Goal: Task Accomplishment & Management: Manage account settings

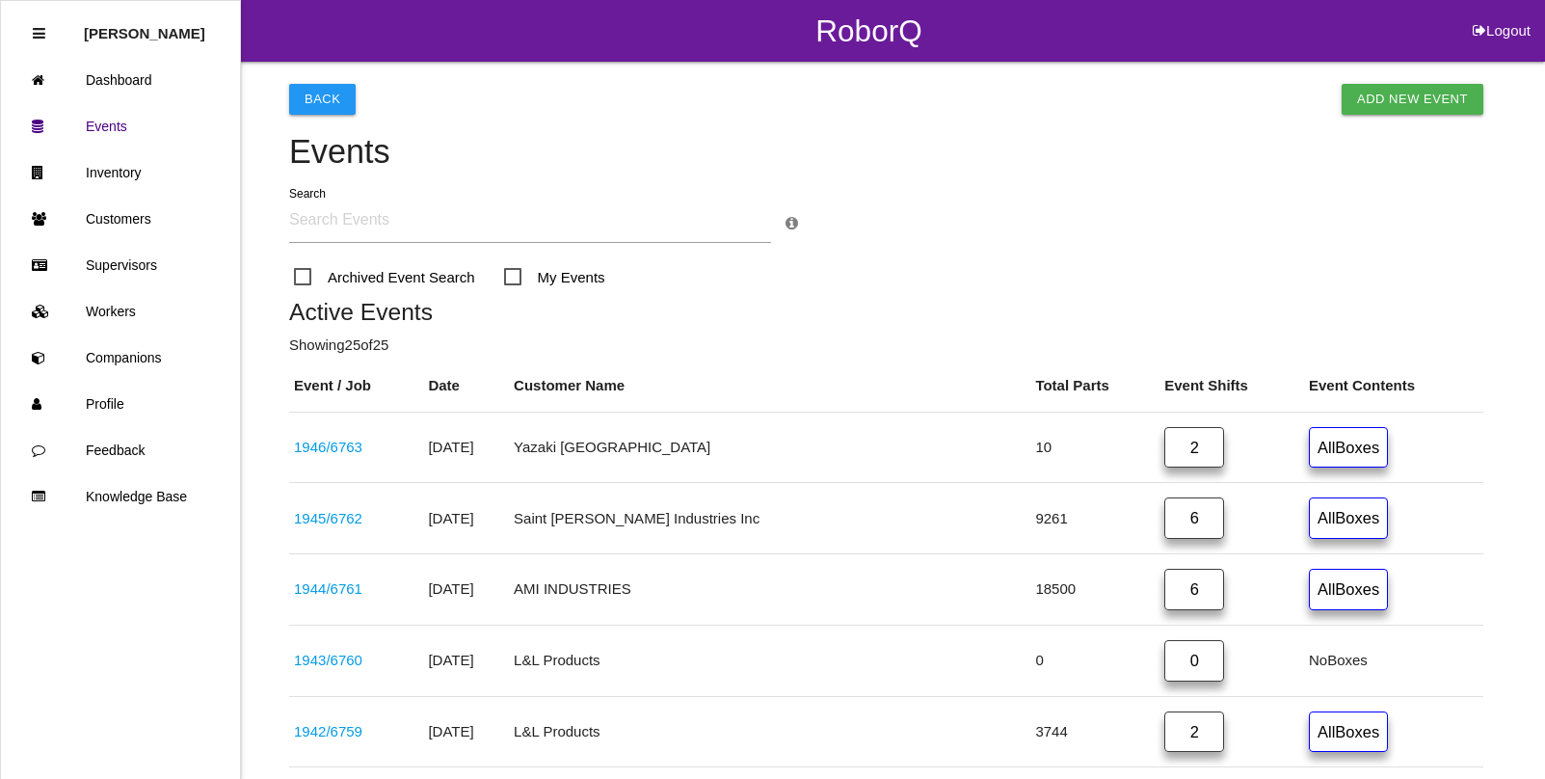
scroll to position [1109, 0]
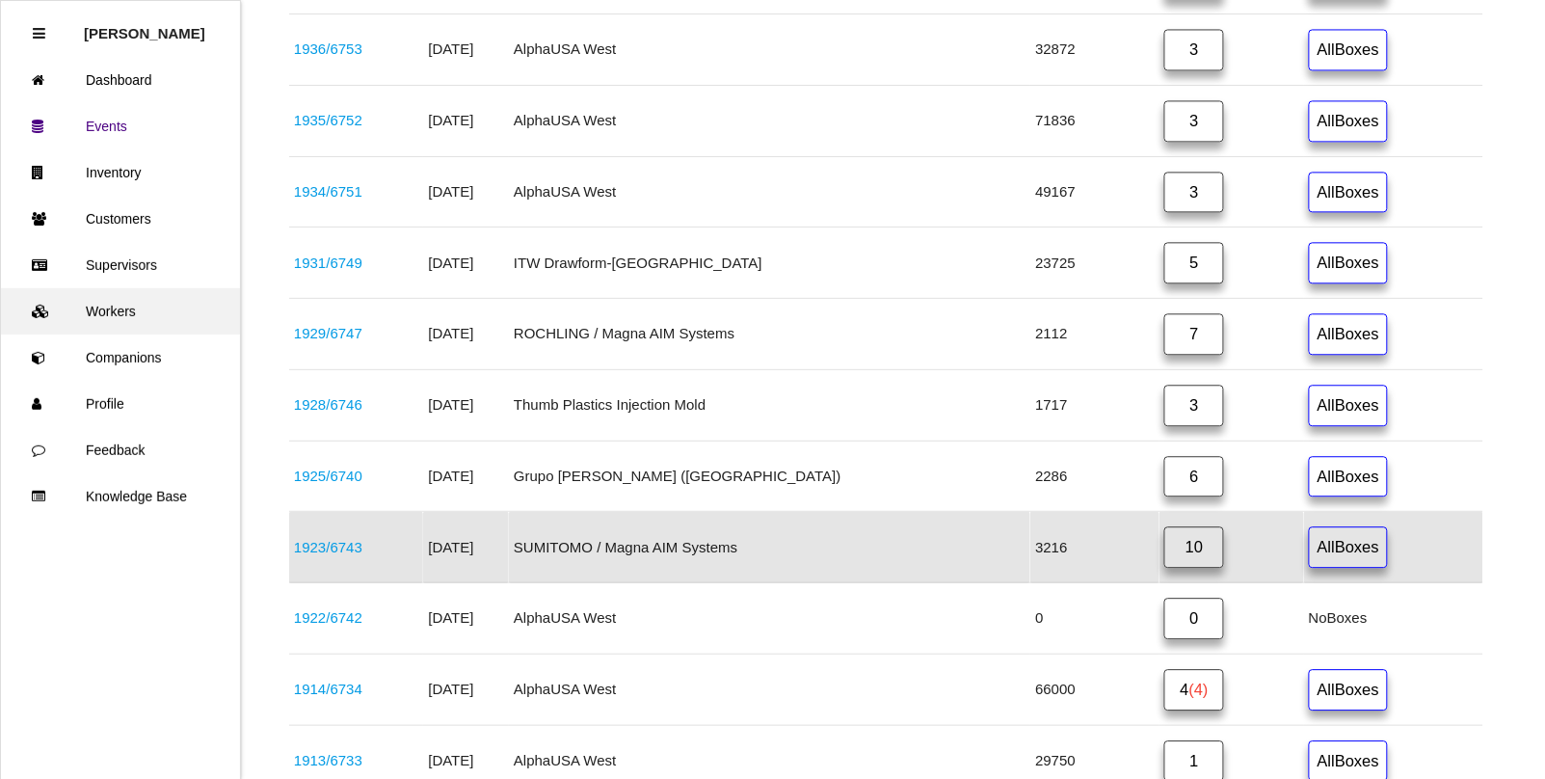
click at [102, 306] on link "Workers" at bounding box center [120, 311] width 239 height 46
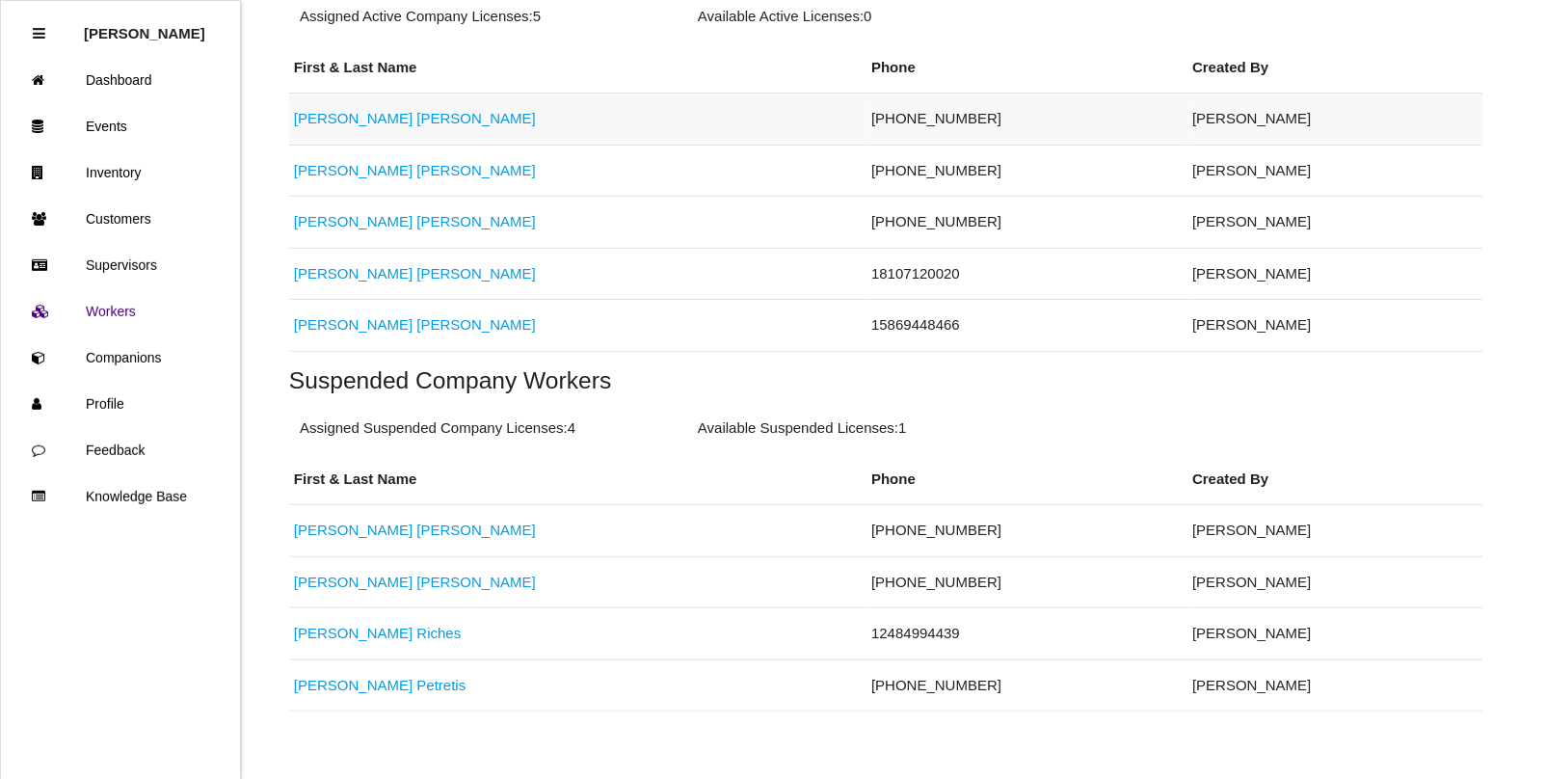
scroll to position [482, 0]
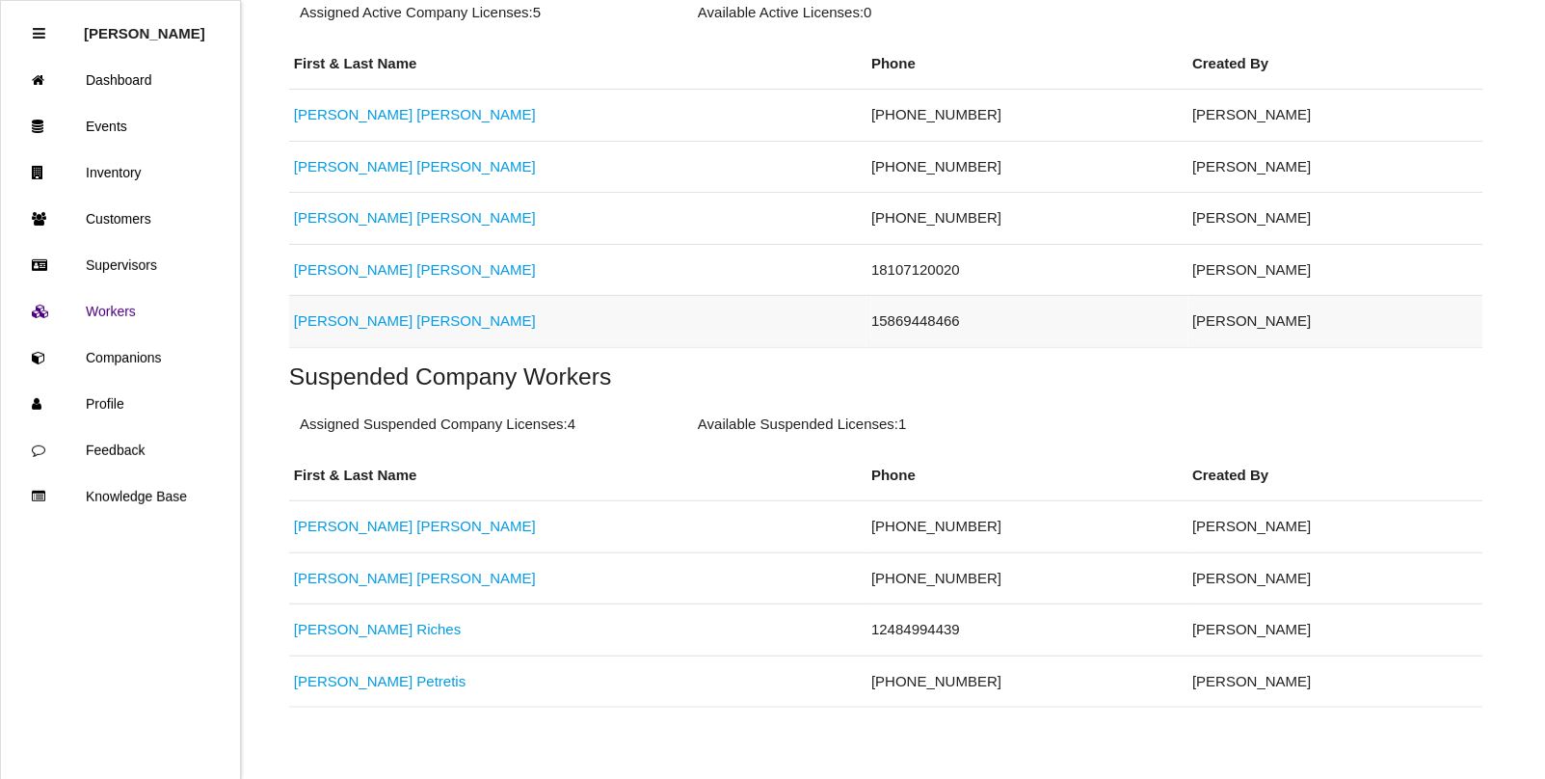
click at [342, 328] on link "[PERSON_NAME]" at bounding box center [415, 320] width 242 height 16
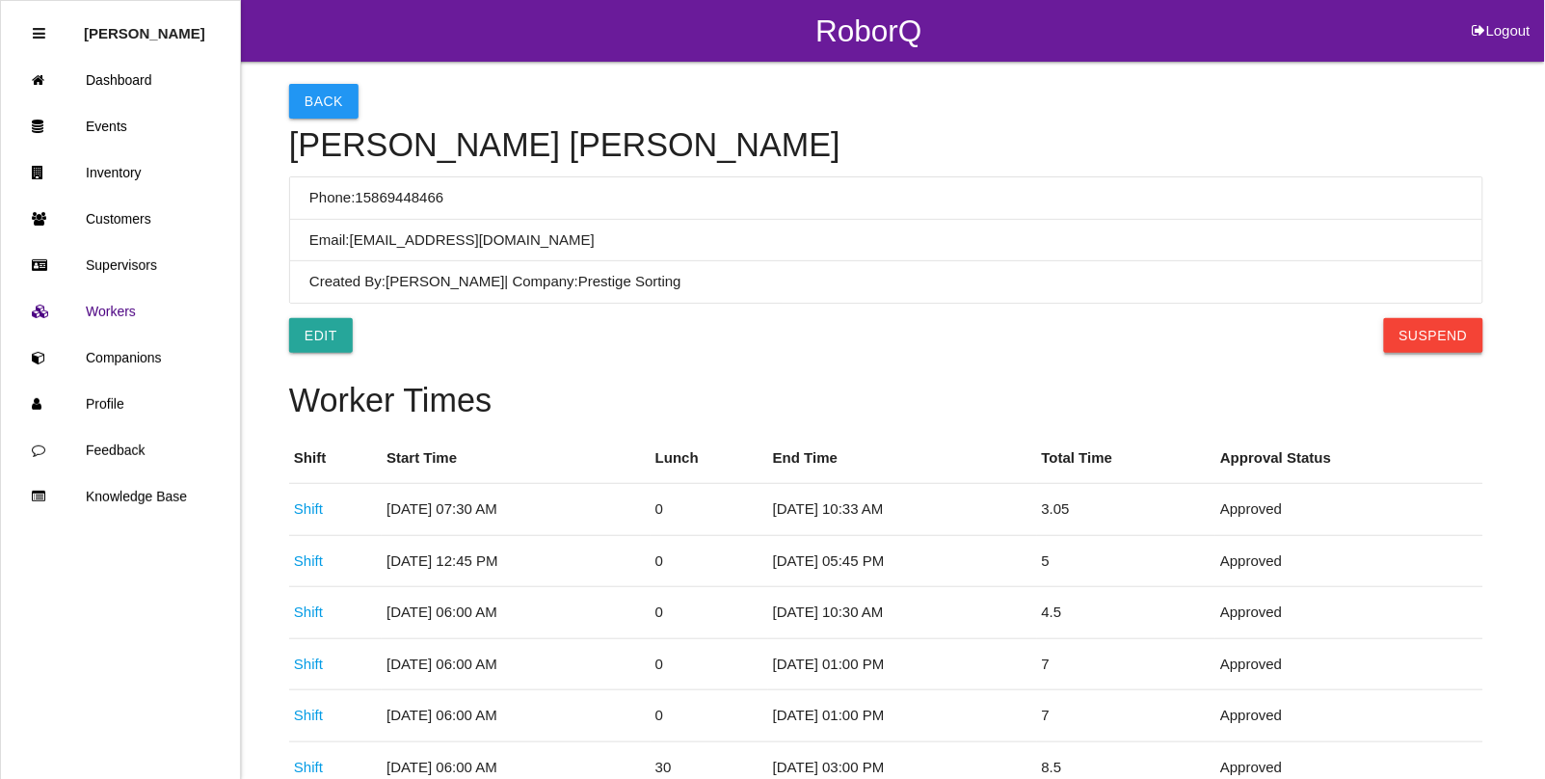
click at [1424, 344] on button "Suspend" at bounding box center [1433, 335] width 99 height 35
click at [335, 104] on button "Back" at bounding box center [323, 101] width 69 height 35
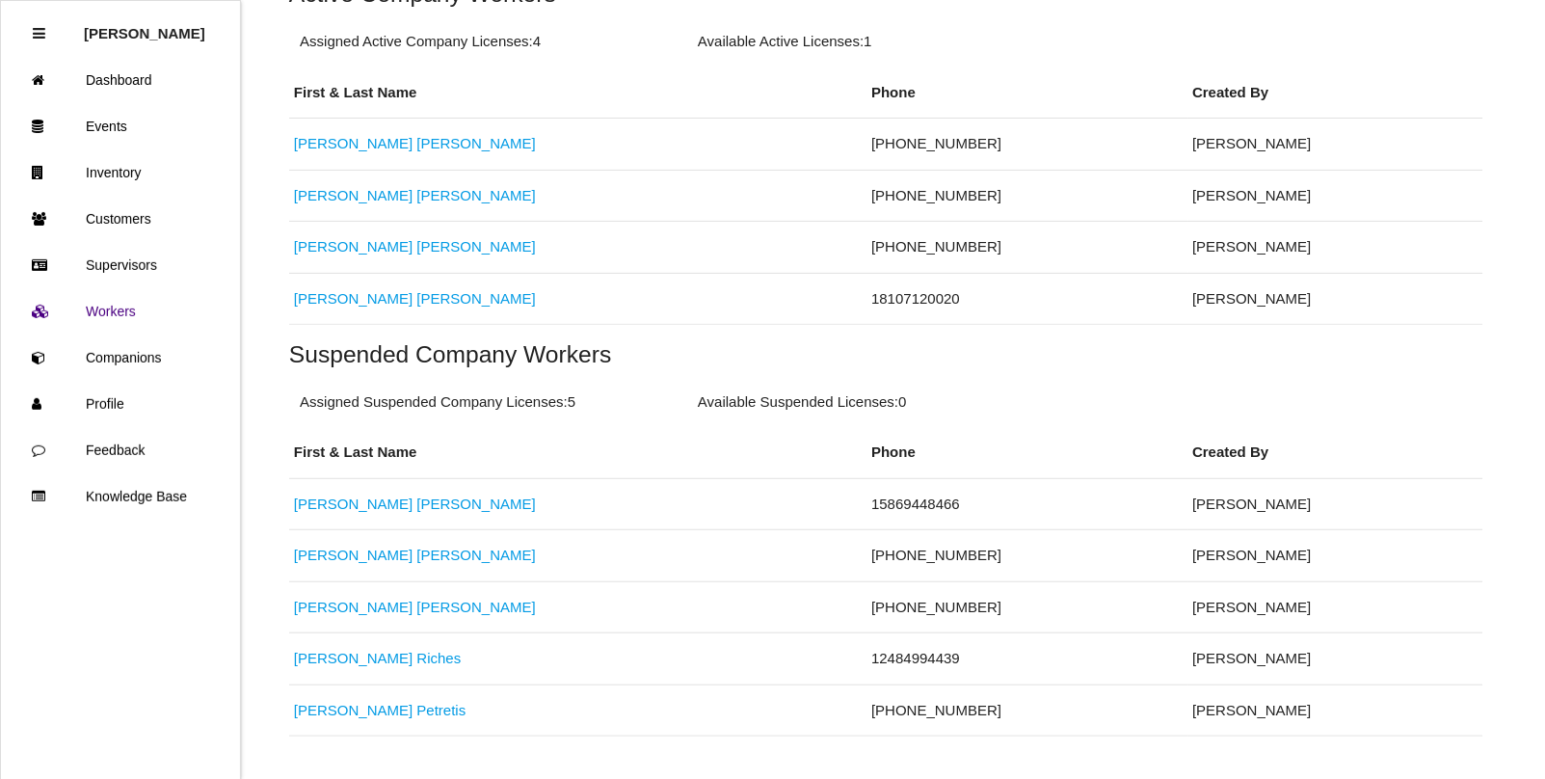
scroll to position [509, 0]
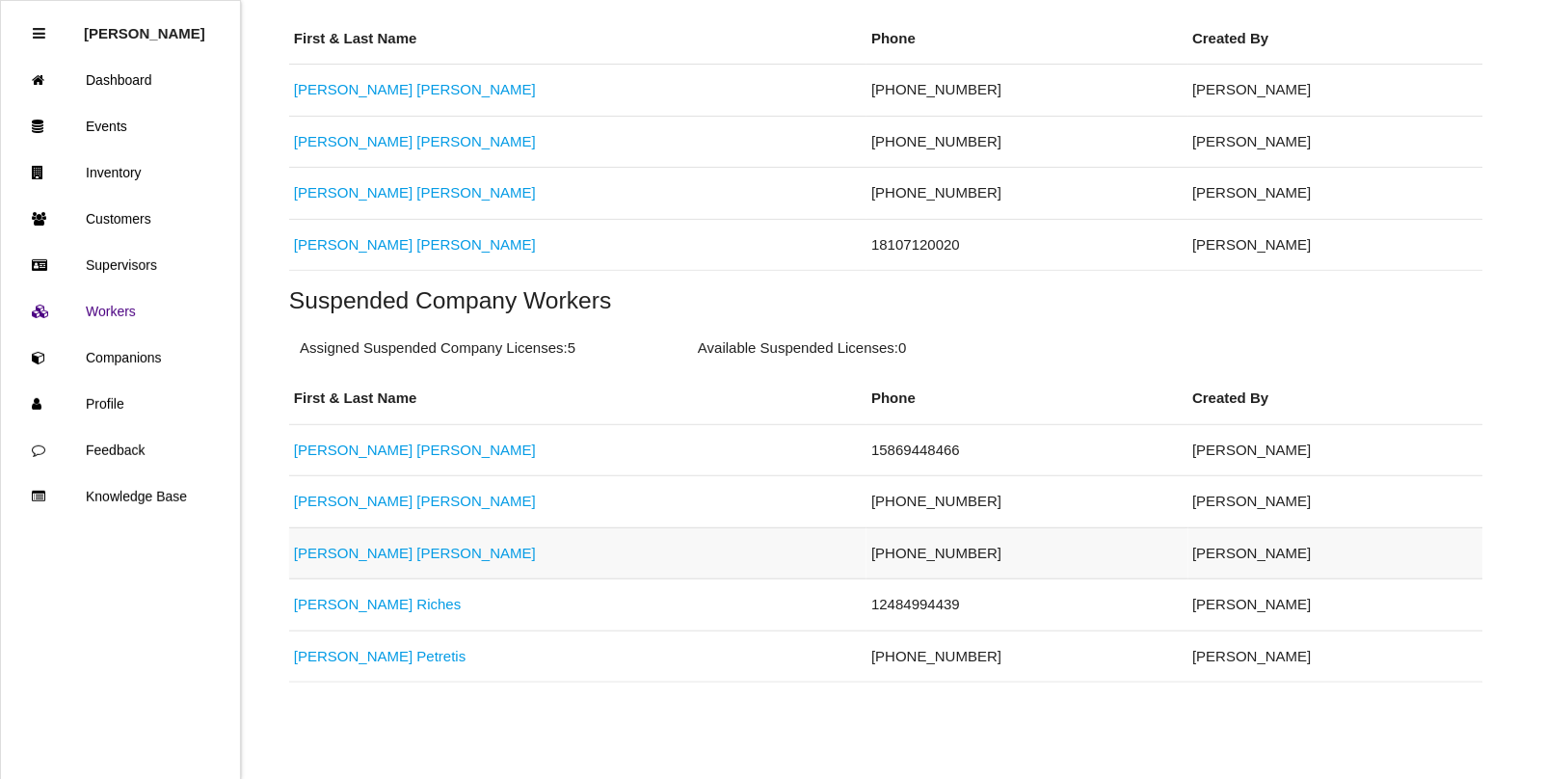
click at [334, 546] on link "[PERSON_NAME]" at bounding box center [415, 553] width 242 height 16
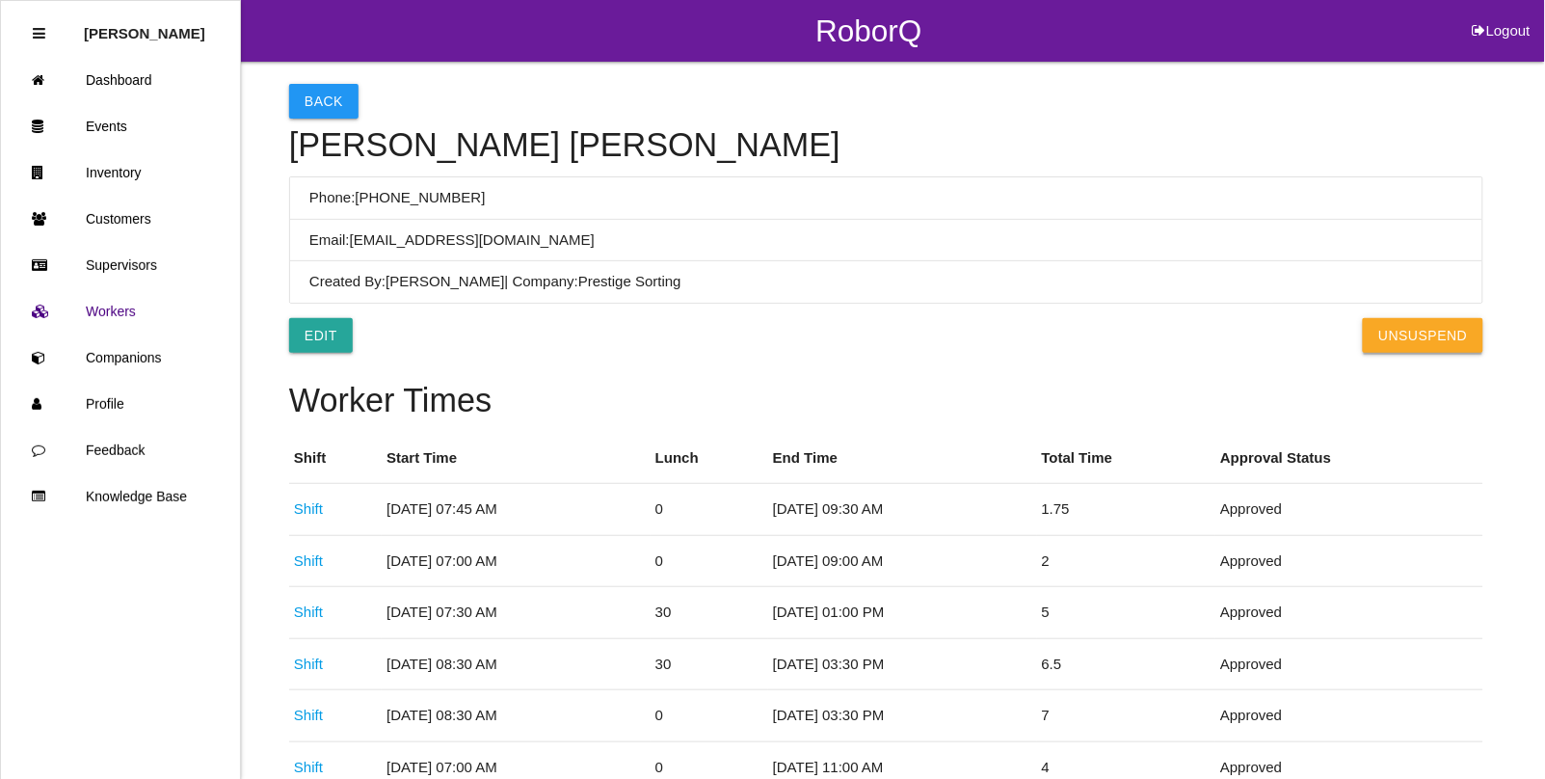
click at [1395, 339] on button "UnSuspend" at bounding box center [1423, 335] width 120 height 35
click at [320, 99] on button "Back" at bounding box center [323, 101] width 69 height 35
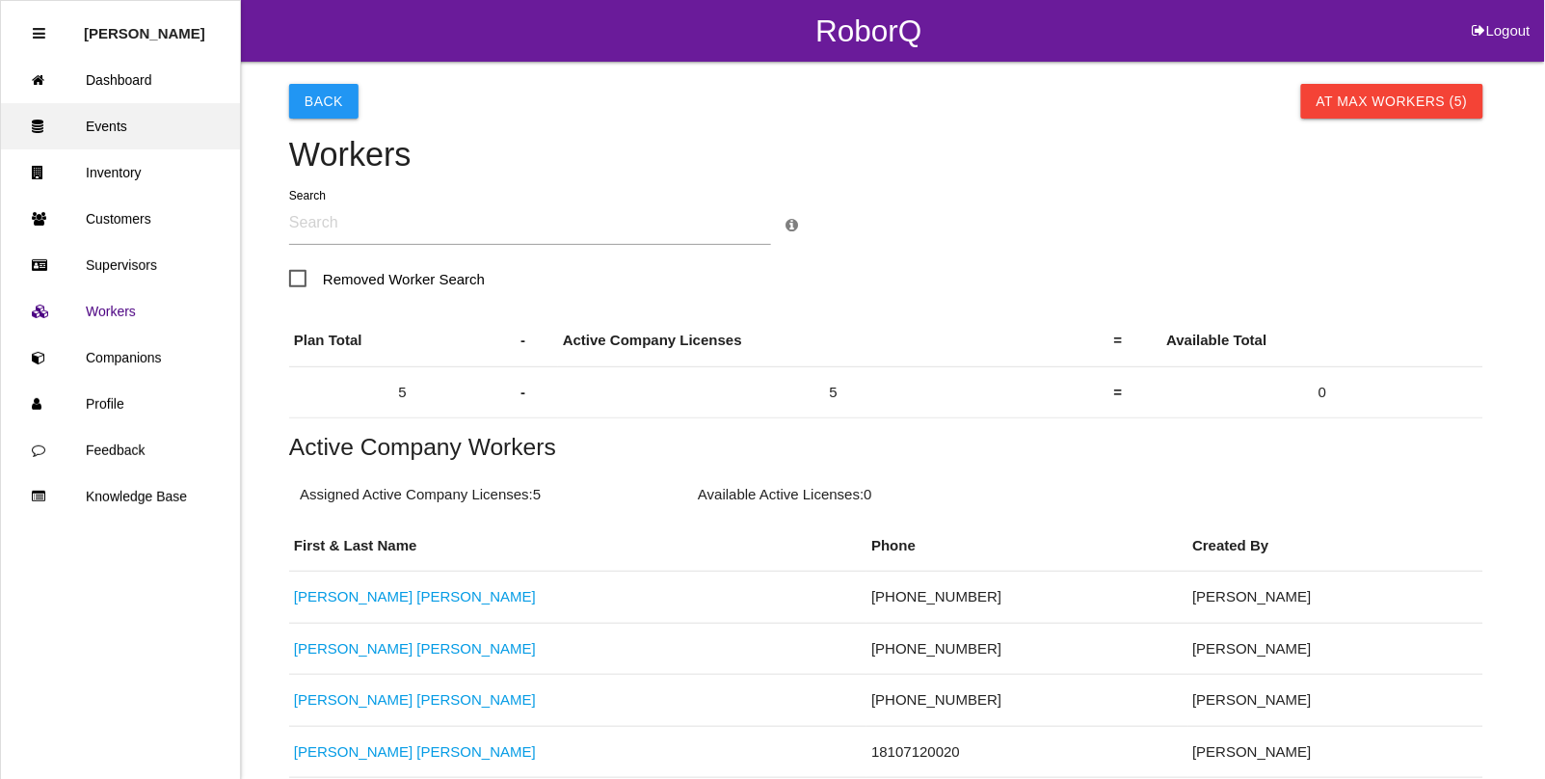
click at [120, 126] on link "Events" at bounding box center [120, 126] width 239 height 46
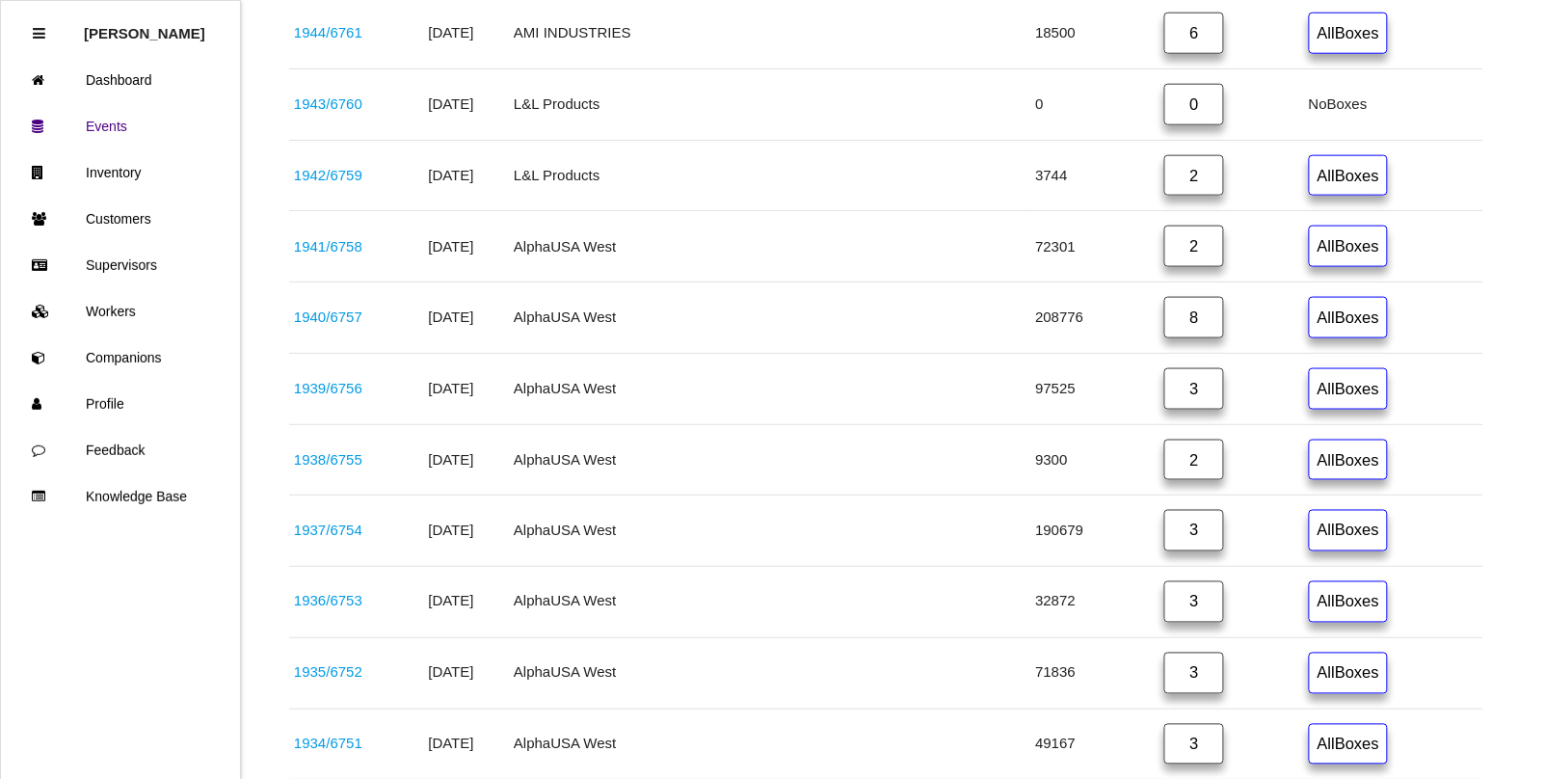
scroll to position [602, 0]
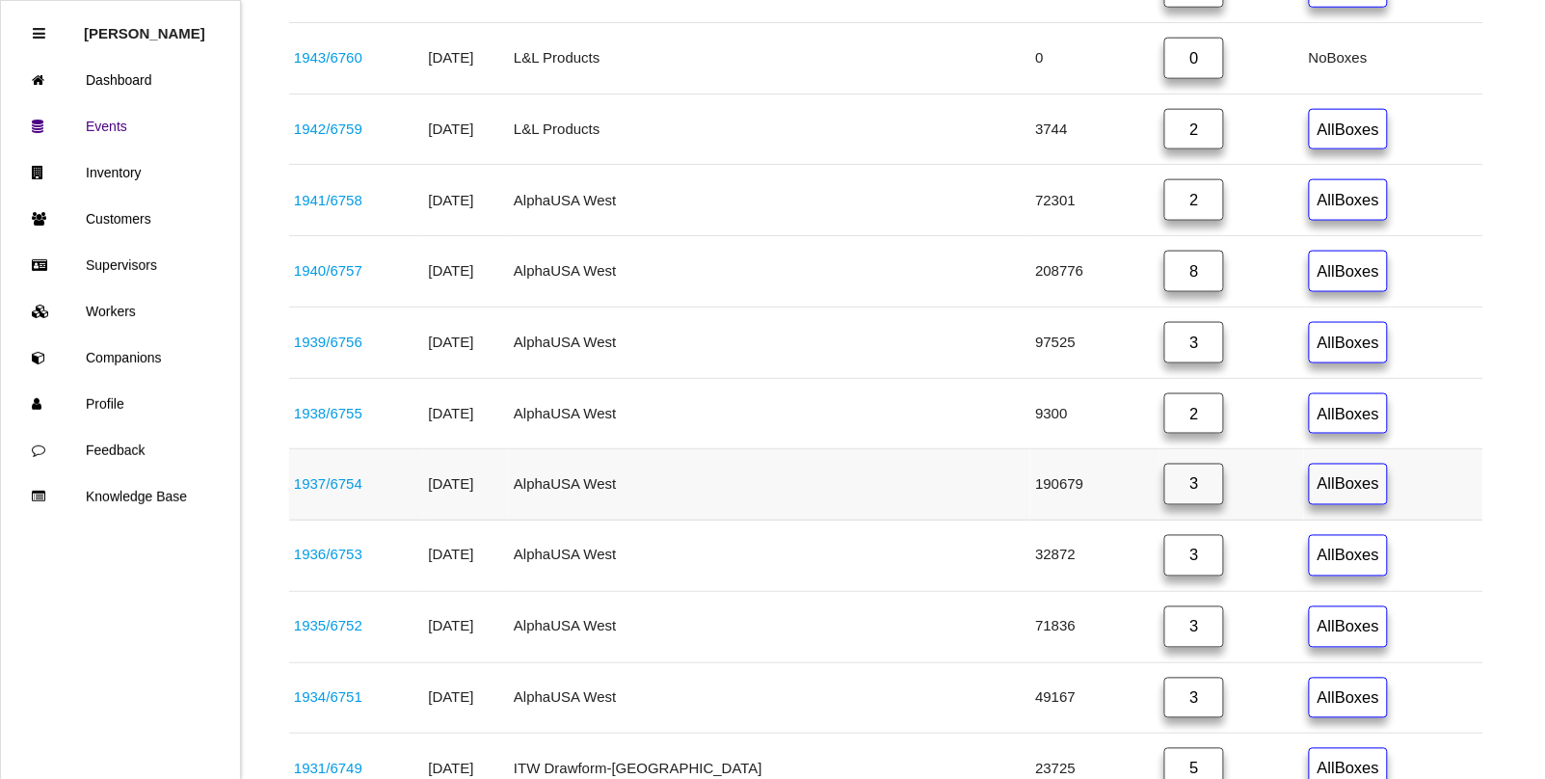
click at [304, 493] on link "1937 / 6754" at bounding box center [328, 484] width 68 height 16
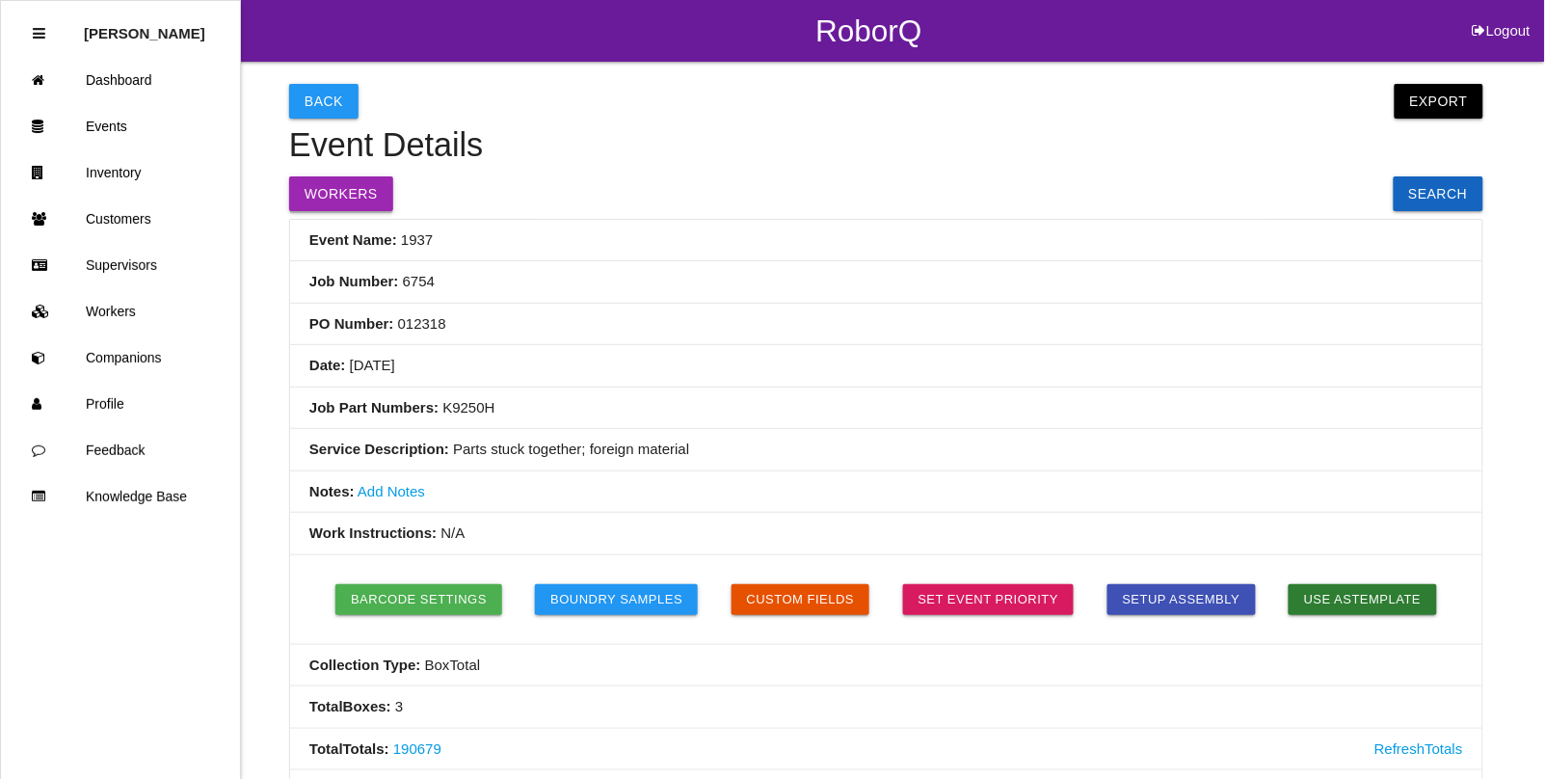
click at [316, 179] on button "Workers" at bounding box center [341, 193] width 104 height 35
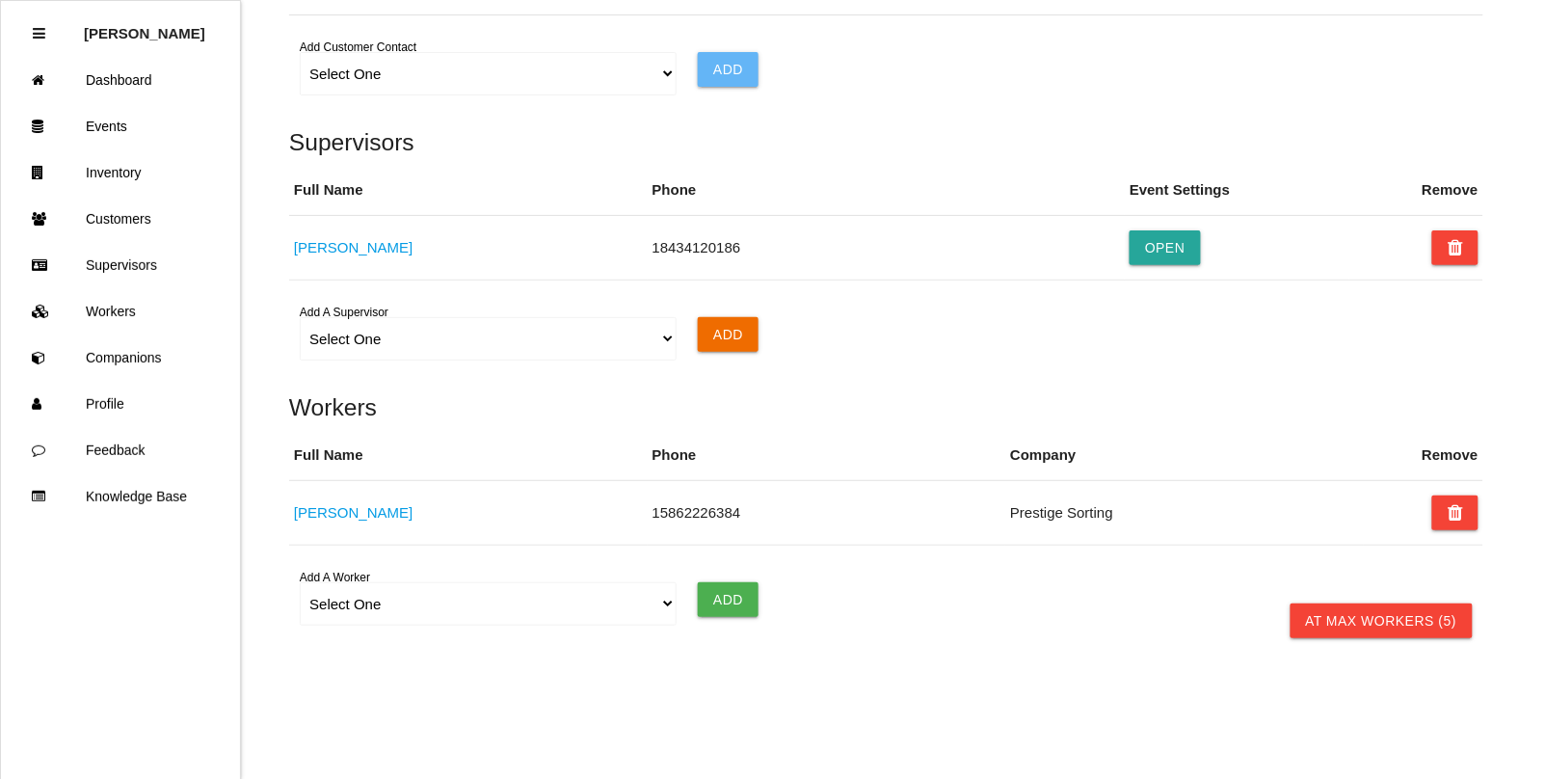
scroll to position [1323, 0]
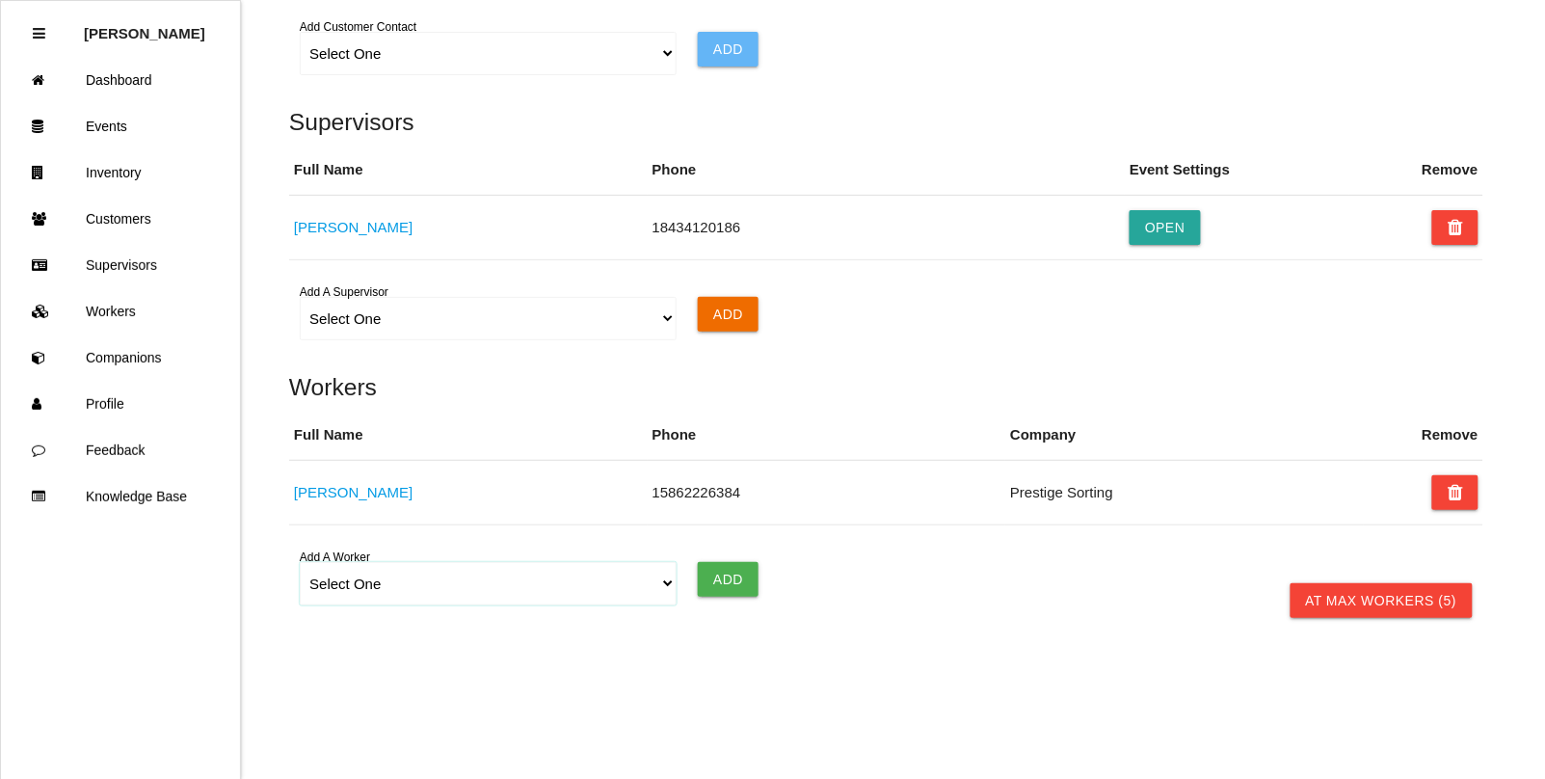
click at [384, 585] on select "Select One [PERSON_NAME] [PERSON_NAME] [PERSON_NAME] [PERSON_NAME] [PERSON_NAME…" at bounding box center [488, 583] width 376 height 43
select select "5f77858b1afedb0012ee5ca3"
click at [300, 563] on select "Select One [PERSON_NAME] [PERSON_NAME] [PERSON_NAME] [PERSON_NAME] [PERSON_NAME…" at bounding box center [488, 583] width 376 height 43
click at [733, 574] on input "Add" at bounding box center [728, 579] width 61 height 35
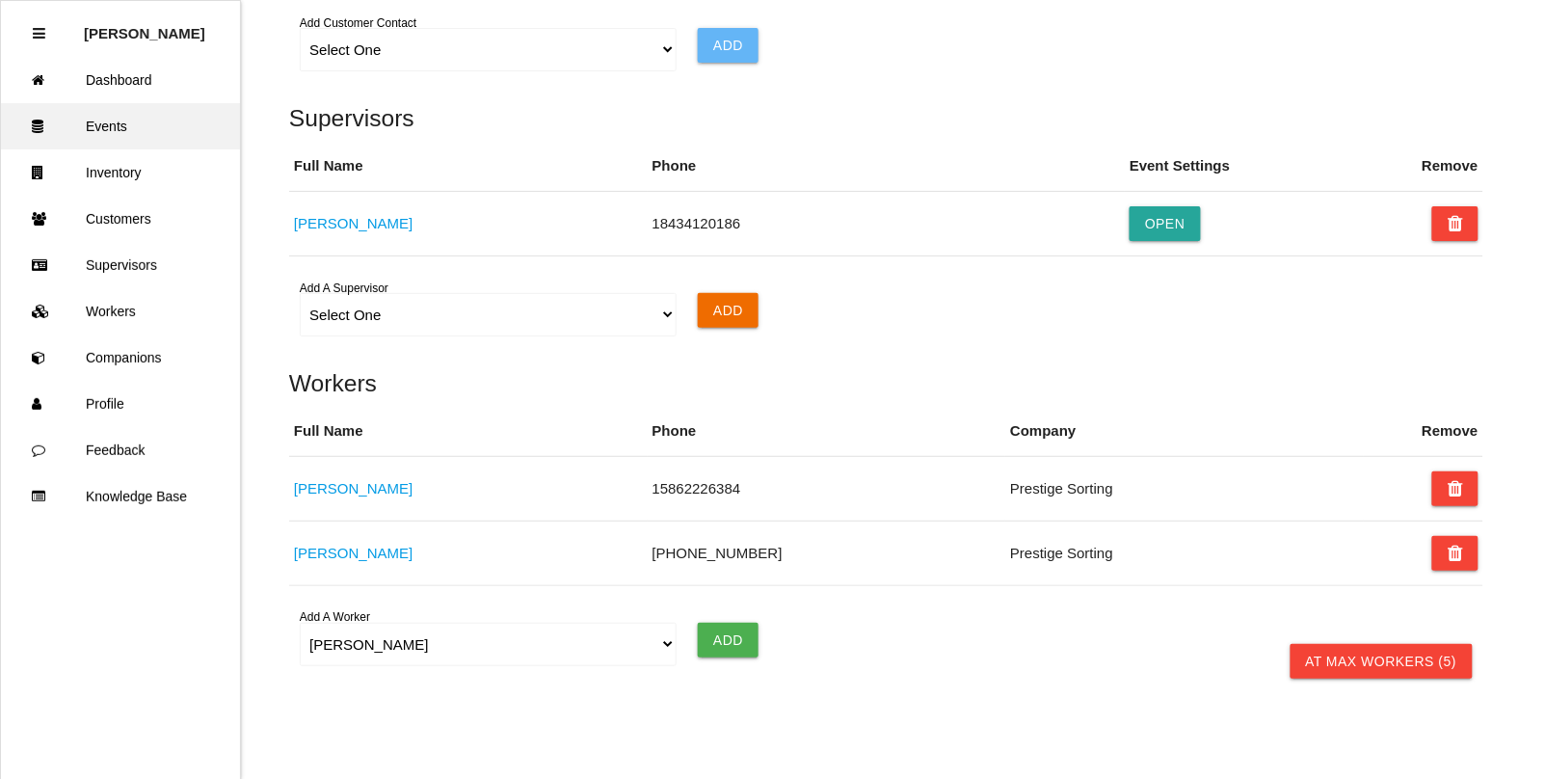
click at [101, 118] on link "Events" at bounding box center [120, 126] width 239 height 46
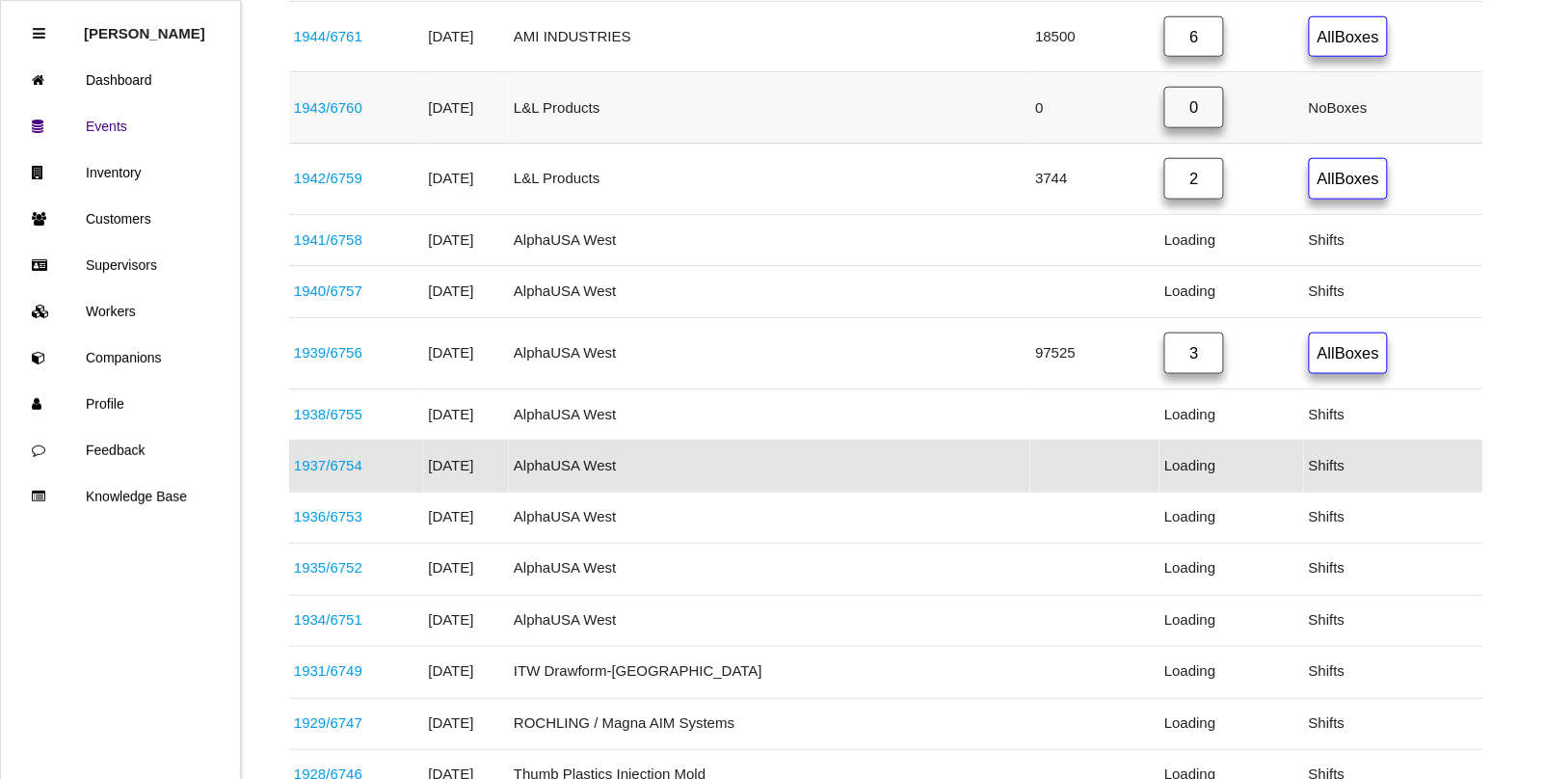
scroll to position [535, 0]
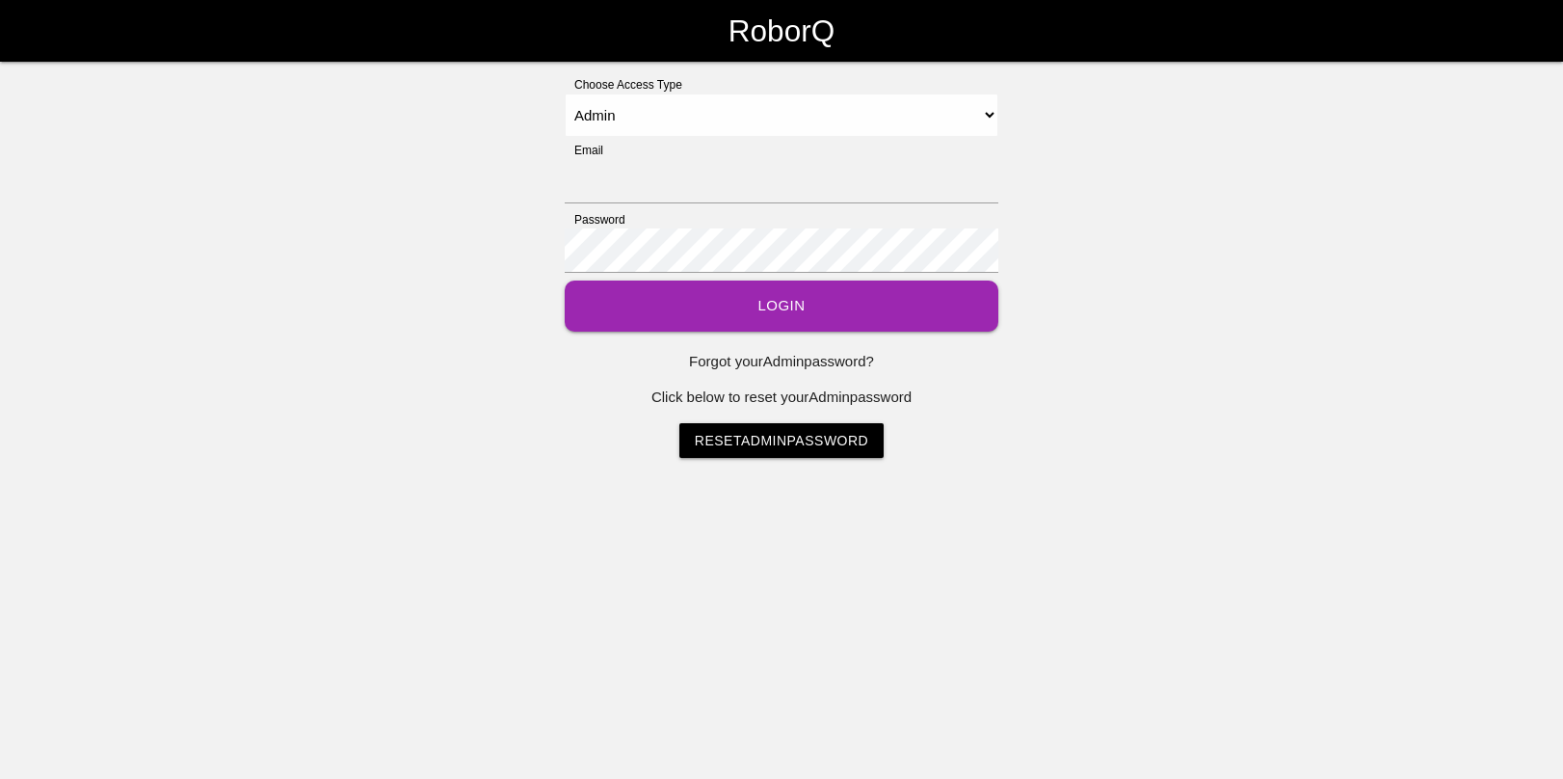
select select "Admin"
type input "[EMAIL_ADDRESS][DOMAIN_NAME]"
click at [672, 122] on select "Select Access Type Admin Customer Supervisor Worker" at bounding box center [782, 115] width 434 height 43
select select "Worker"
click at [565, 94] on select "Select Access Type Admin Customer Supervisor Worker" at bounding box center [782, 115] width 434 height 43
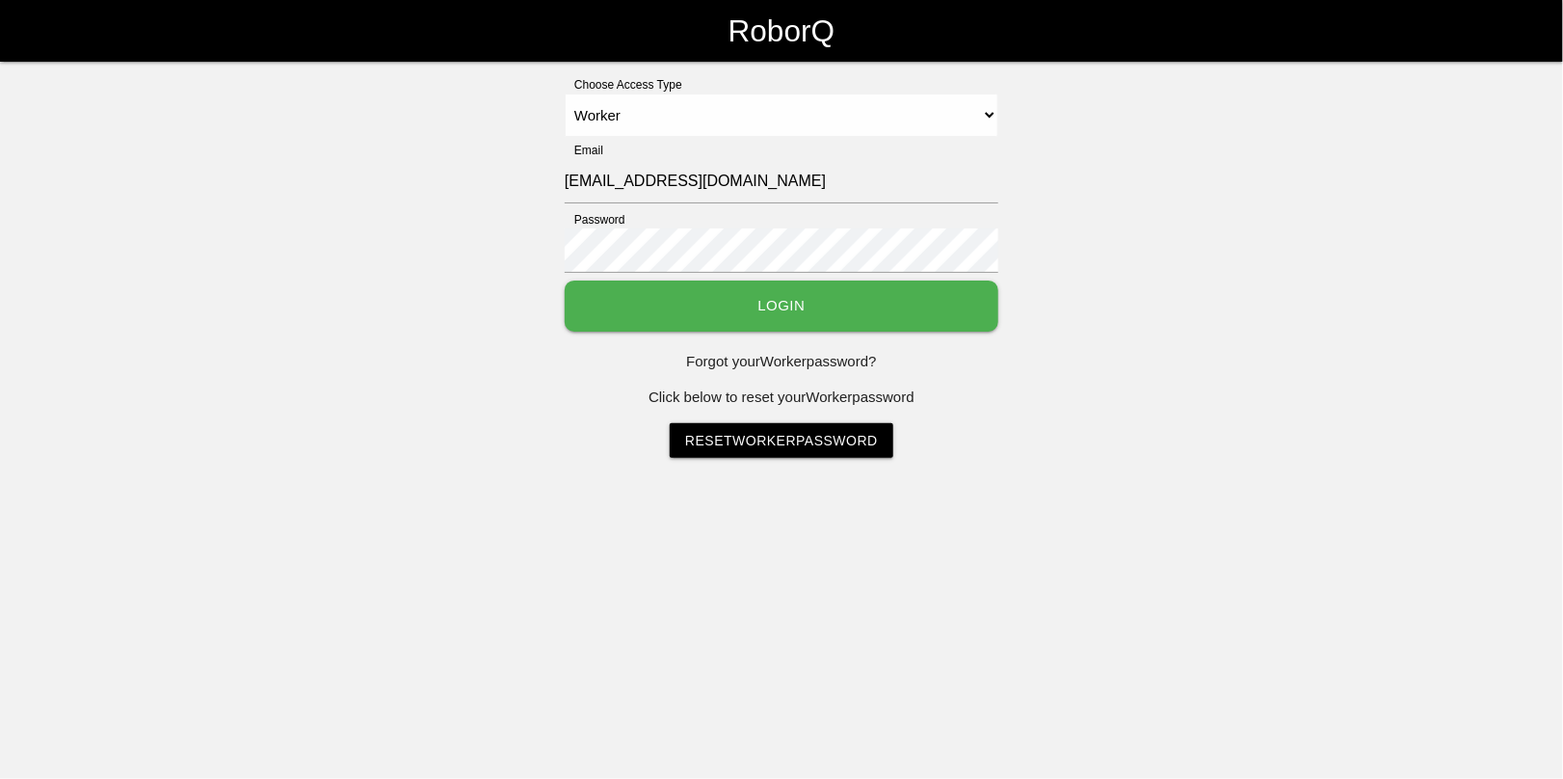
click at [802, 301] on button "Login" at bounding box center [782, 306] width 434 height 51
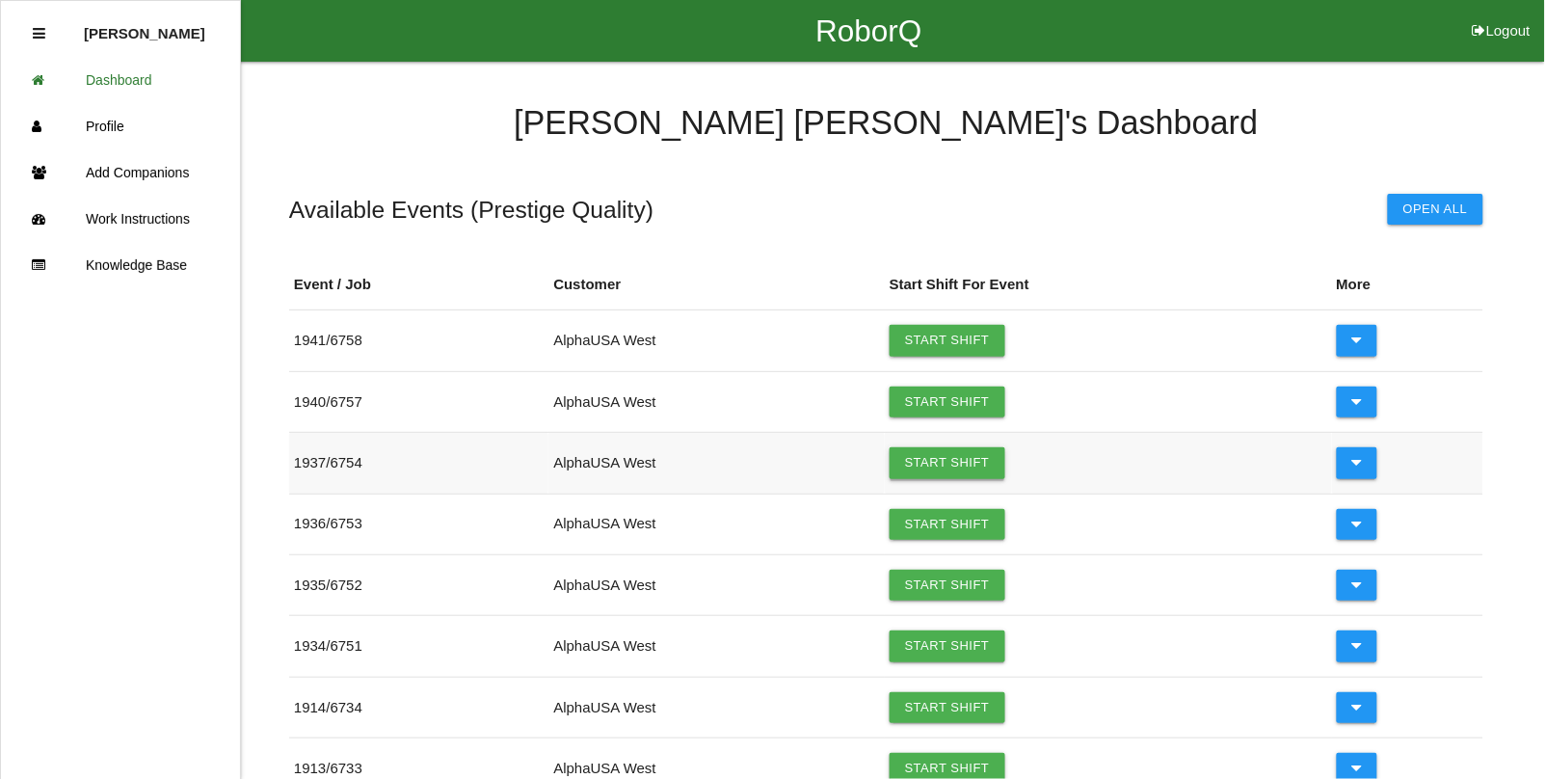
click at [922, 465] on link "Start Shift" at bounding box center [948, 462] width 116 height 31
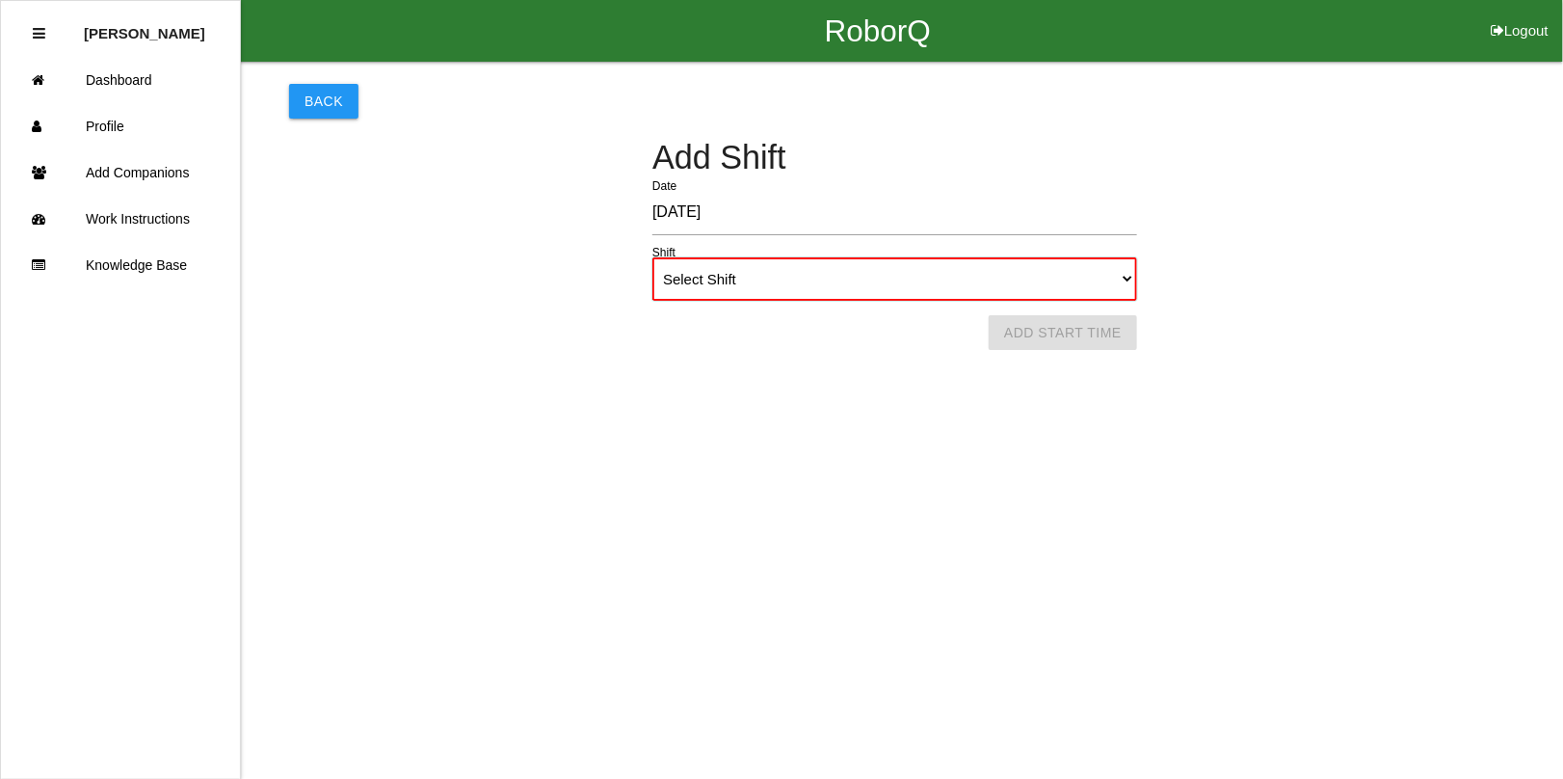
click at [821, 278] on select "Select Shift 1st Shift 2nd Shift 3rd Shift 4th Shift" at bounding box center [895, 278] width 485 height 43
select select "1"
click at [653, 257] on select "Select Shift 1st Shift 2nd Shift 3rd Shift 4th Shift" at bounding box center [895, 278] width 485 height 43
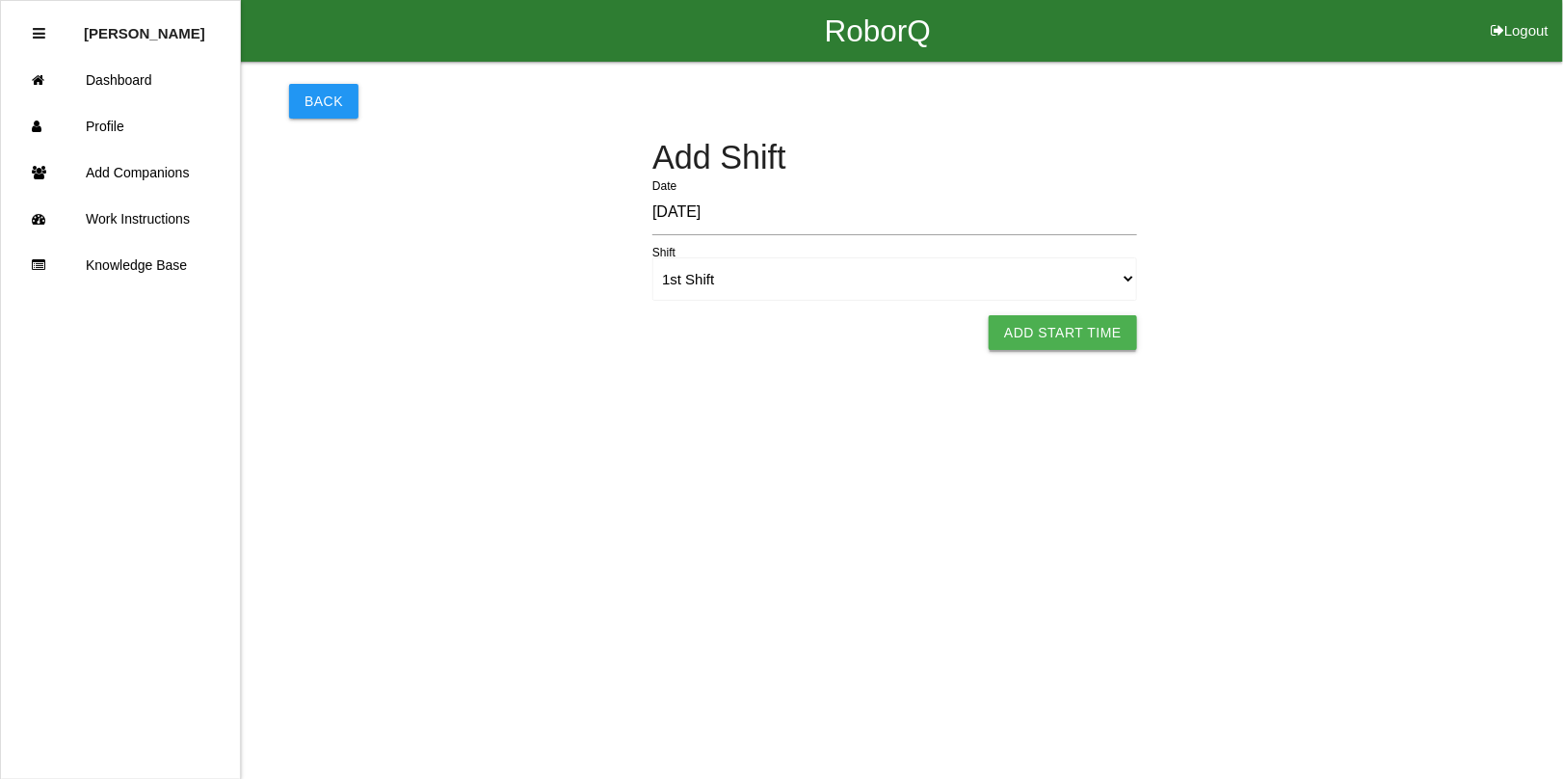
click at [1070, 333] on button "Add Start Time" at bounding box center [1063, 332] width 148 height 35
select select "12"
select select "11"
select select "2"
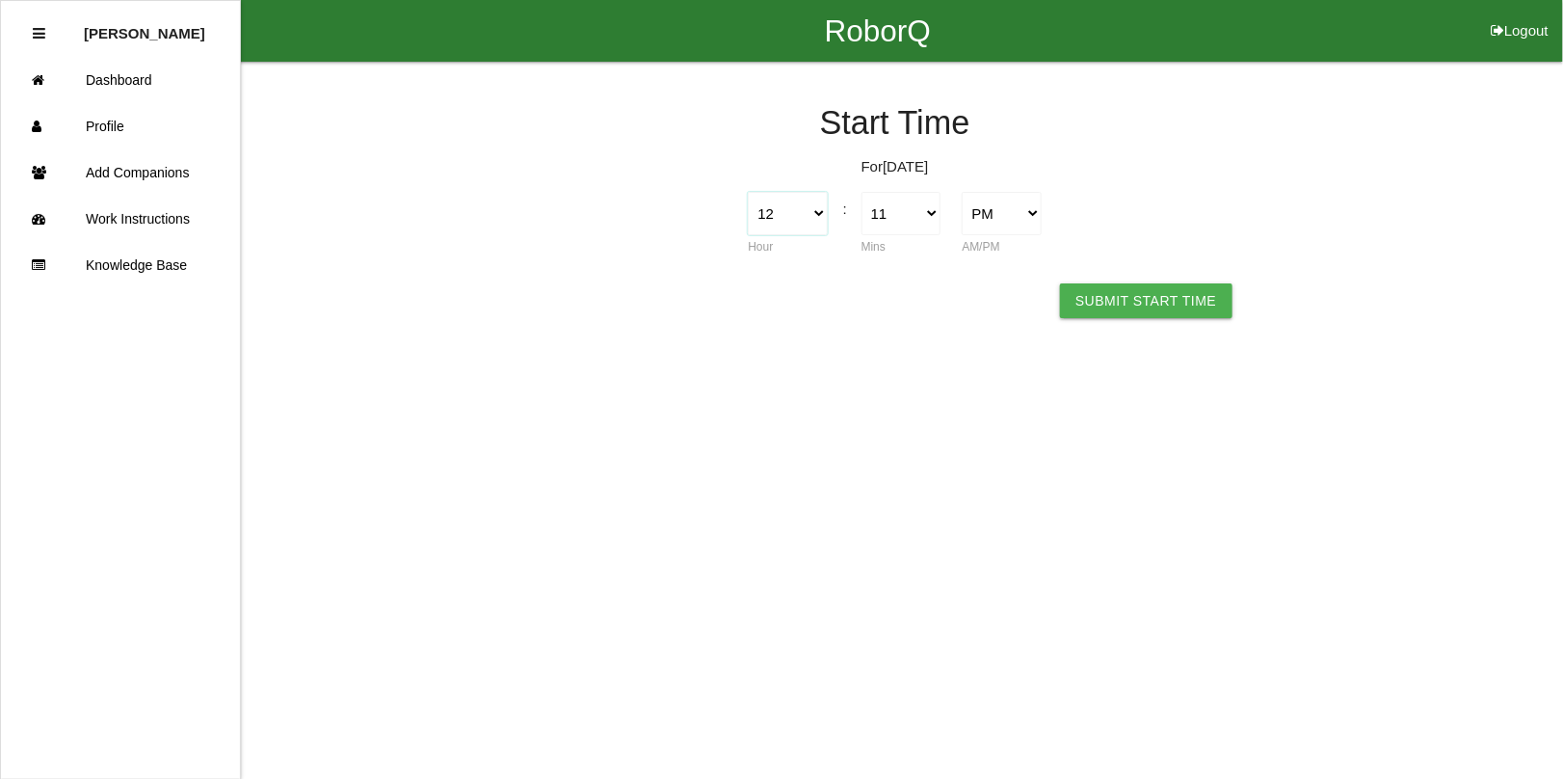
click at [815, 203] on select "1 2 3 4 5 6 7 8 9 10 11 12" at bounding box center [787, 213] width 79 height 43
select select "9"
click at [748, 192] on select "1 2 3 4 5 6 7 8 9 10 11 12" at bounding box center [787, 213] width 79 height 43
click at [911, 217] on select "00 01 02 03 04 05 06 07 08 09 10 11 12 13 14 15 16 17 18 19 20 21 22 23 24 25 2…" at bounding box center [901, 213] width 79 height 43
select select "0"
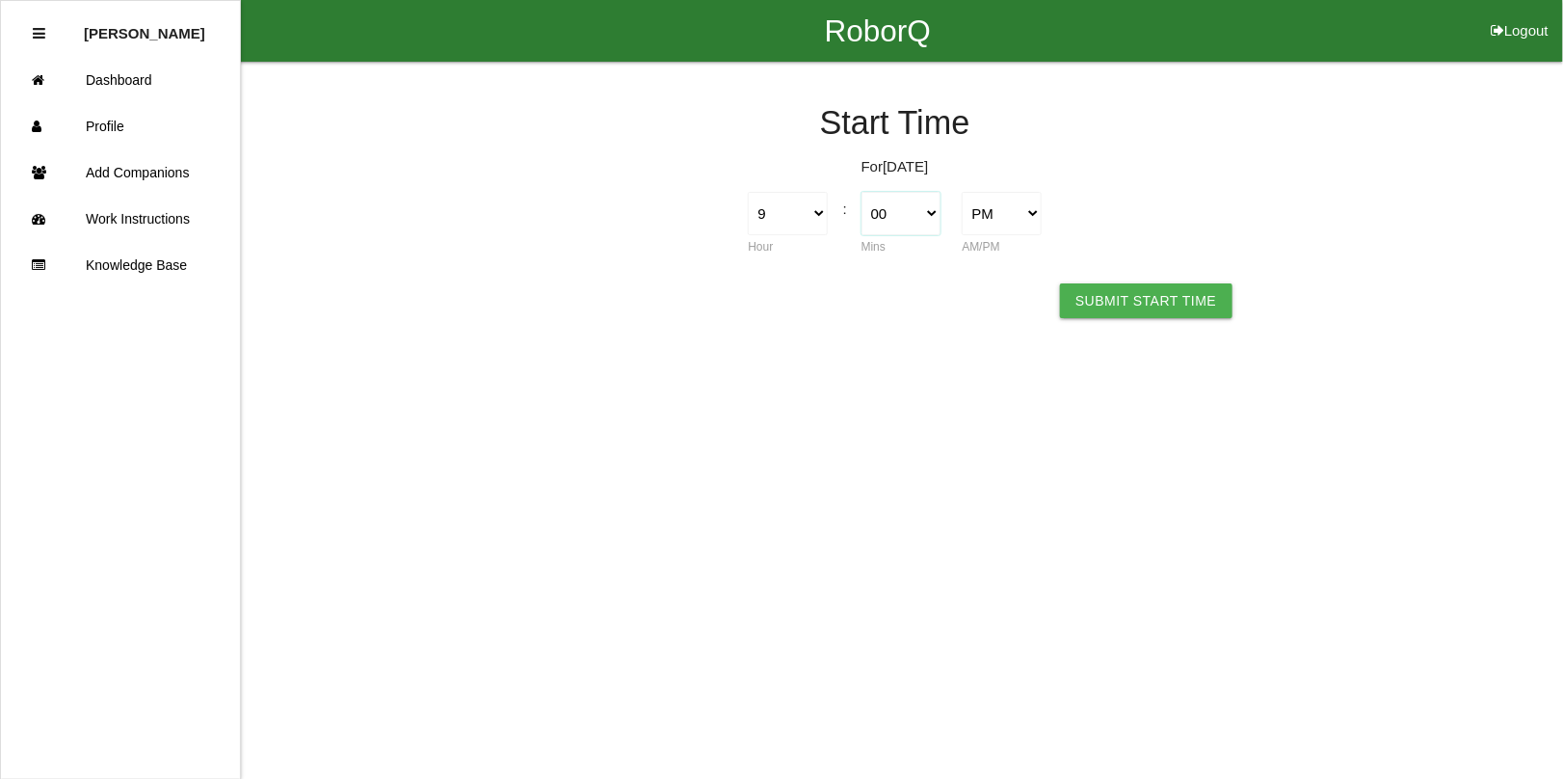
click at [862, 192] on select "00 01 02 03 04 05 06 07 08 09 10 11 12 13 14 15 16 17 18 19 20 21 22 23 24 25 2…" at bounding box center [901, 213] width 79 height 43
click at [1004, 205] on select "AM PM" at bounding box center [1001, 213] width 79 height 43
select select "1"
click at [962, 192] on select "AM PM" at bounding box center [1001, 213] width 79 height 43
click at [1123, 287] on button "Submit Start Time" at bounding box center [1146, 300] width 172 height 35
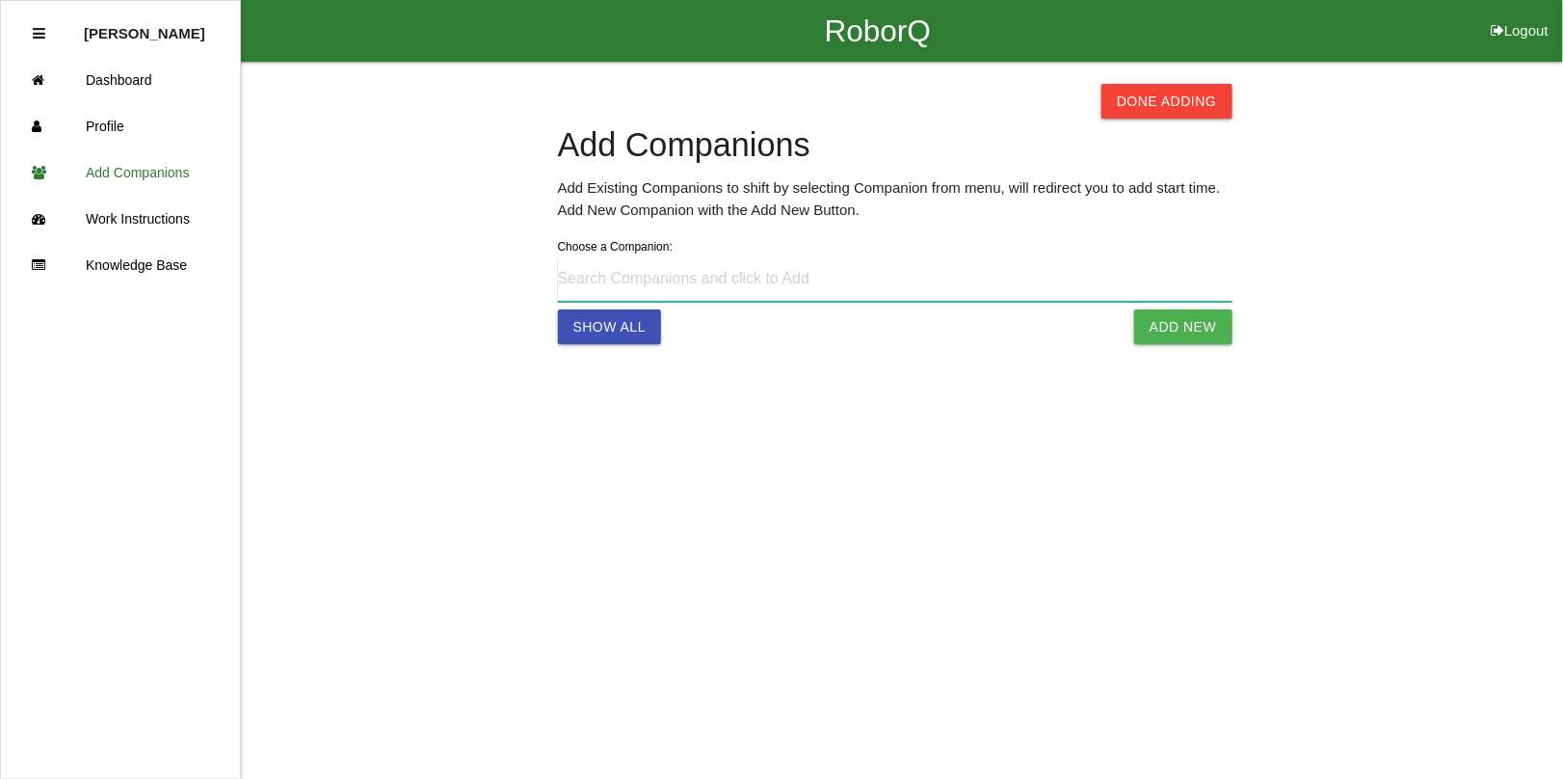
click at [729, 278] on input at bounding box center [895, 279] width 675 height 44
type input "Jesus Flores f@gmail.com"
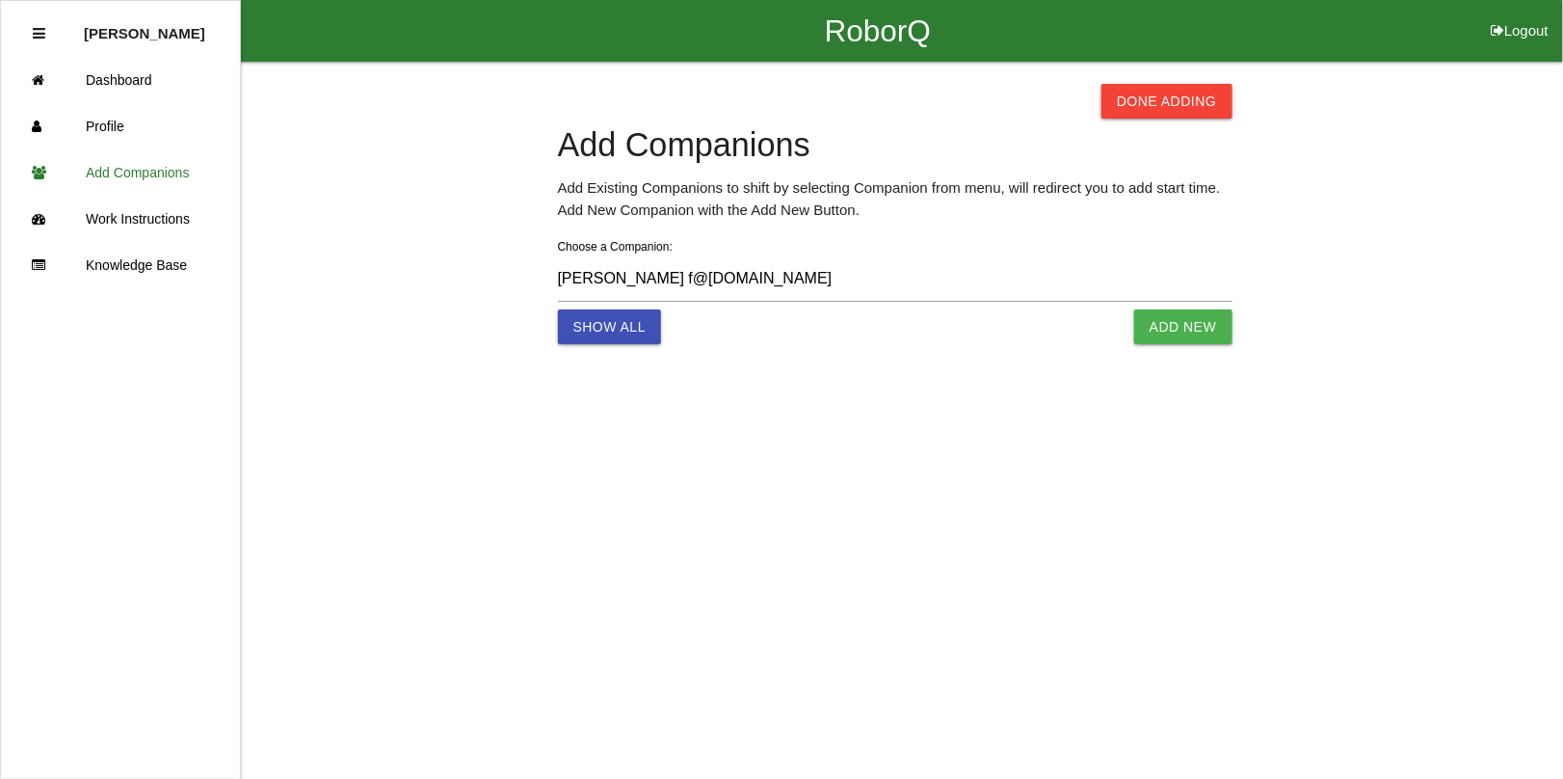
select select "12"
select select "11"
select select "2"
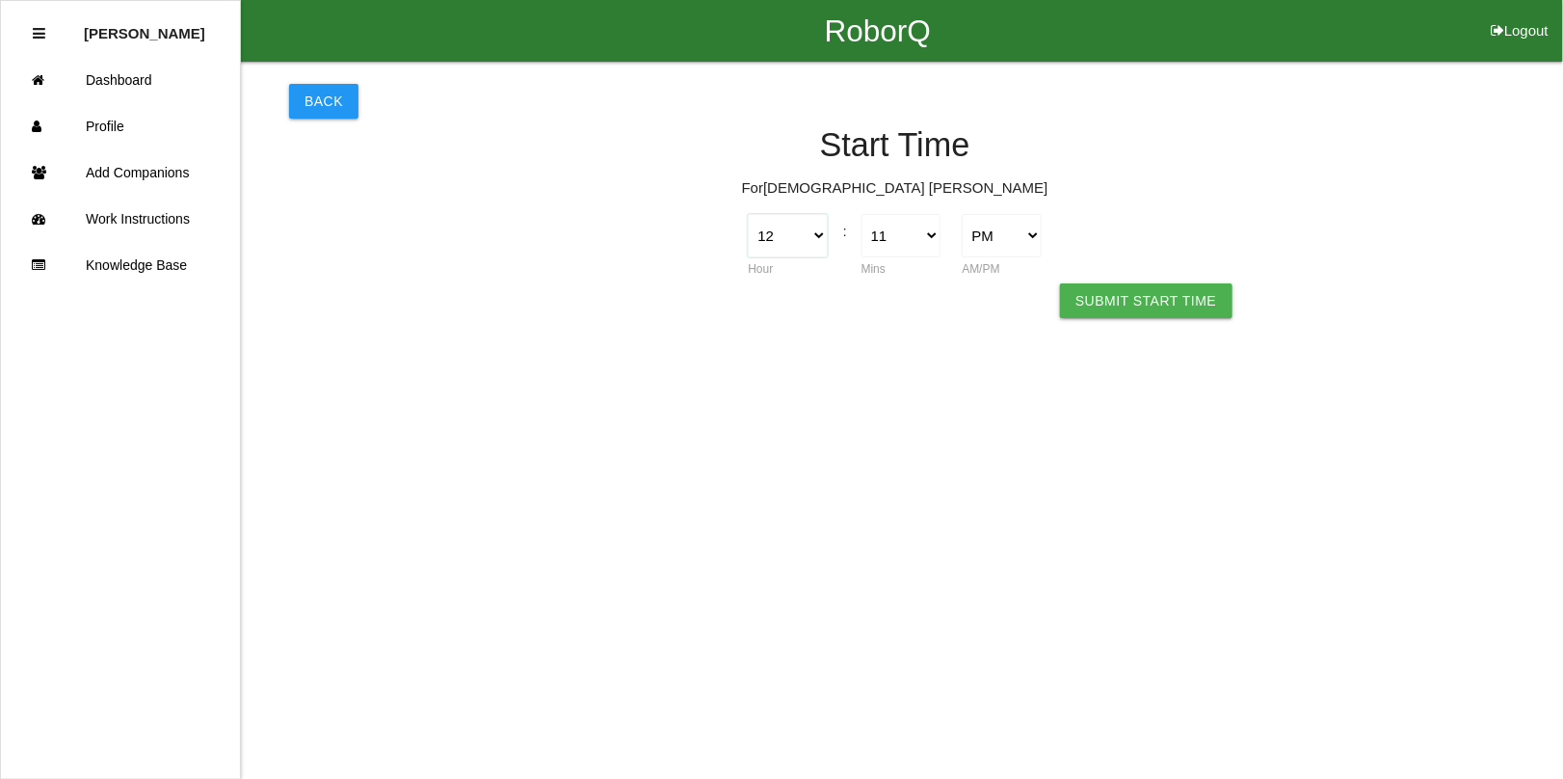
click at [819, 229] on select "1 2 3 4 5 6 7 8 9 10 11 12" at bounding box center [787, 235] width 79 height 43
select select "9"
click at [748, 214] on select "1 2 3 4 5 6 7 8 9 10 11 12" at bounding box center [787, 235] width 79 height 43
click at [931, 232] on select "00 01 02 03 04 05 06 07 08 09 10 11 12 13 14 15 16 17 18 19 20 21 22 23 24 25 2…" at bounding box center [901, 235] width 79 height 43
select select "0"
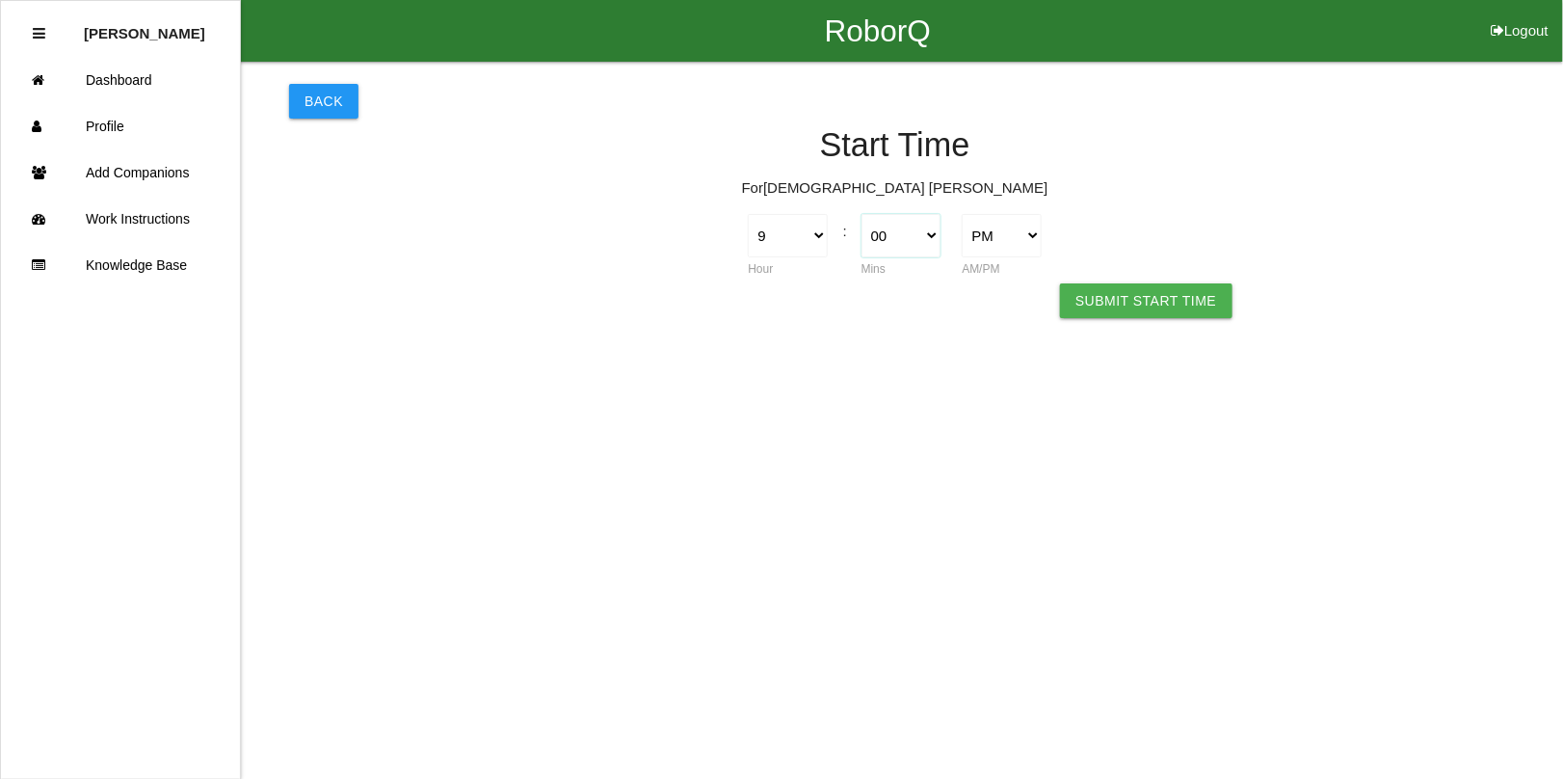
click at [862, 214] on select "00 01 02 03 04 05 06 07 08 09 10 11 12 13 14 15 16 17 18 19 20 21 22 23 24 25 2…" at bounding box center [901, 235] width 79 height 43
click at [1008, 238] on select "AM PM" at bounding box center [1001, 235] width 79 height 43
select select "1"
click at [962, 214] on select "AM PM" at bounding box center [1001, 235] width 79 height 43
click at [1155, 290] on button "Submit Start Time" at bounding box center [1146, 300] width 172 height 35
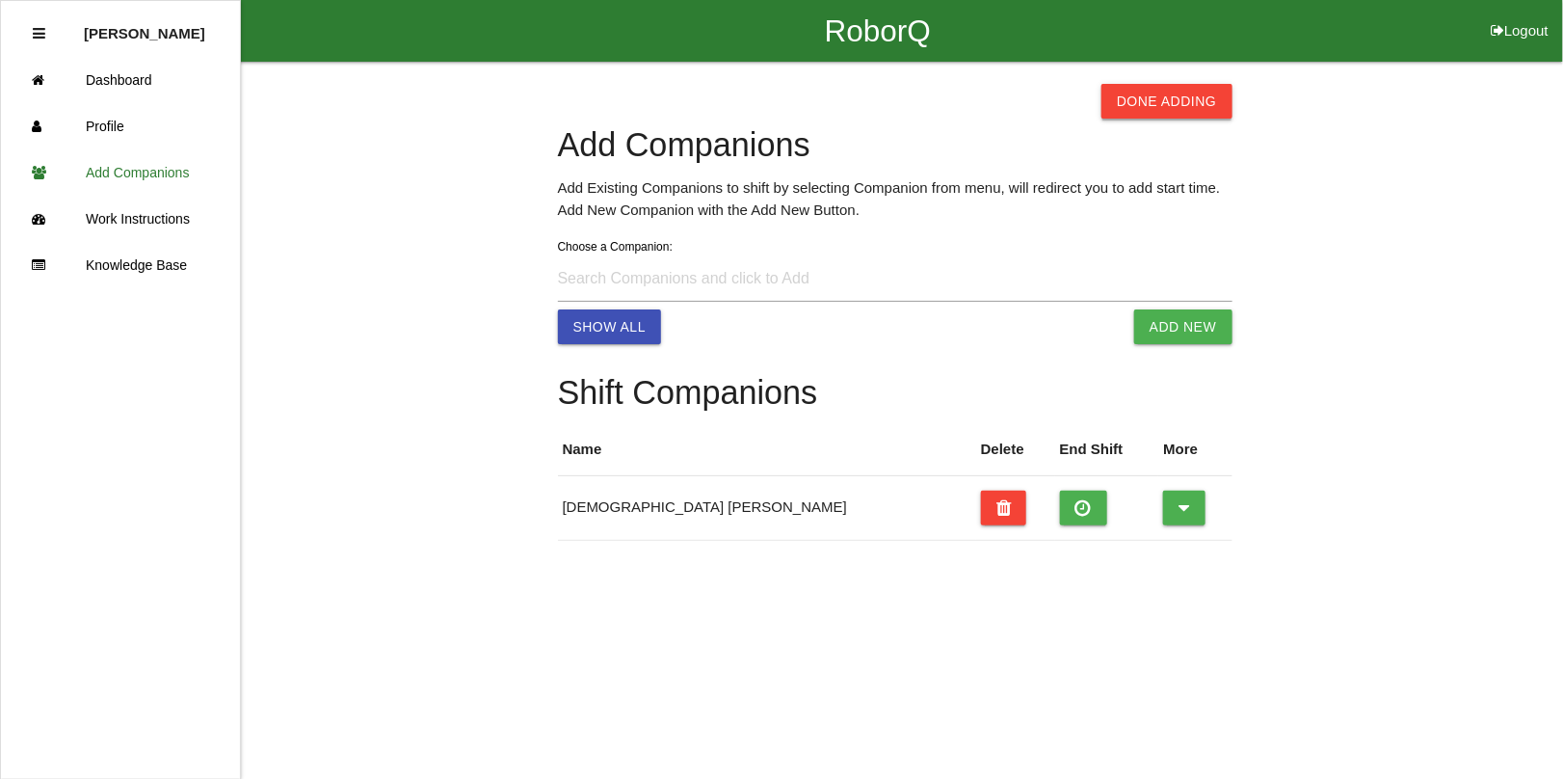
click at [1145, 93] on button "Done Adding" at bounding box center [1167, 101] width 131 height 35
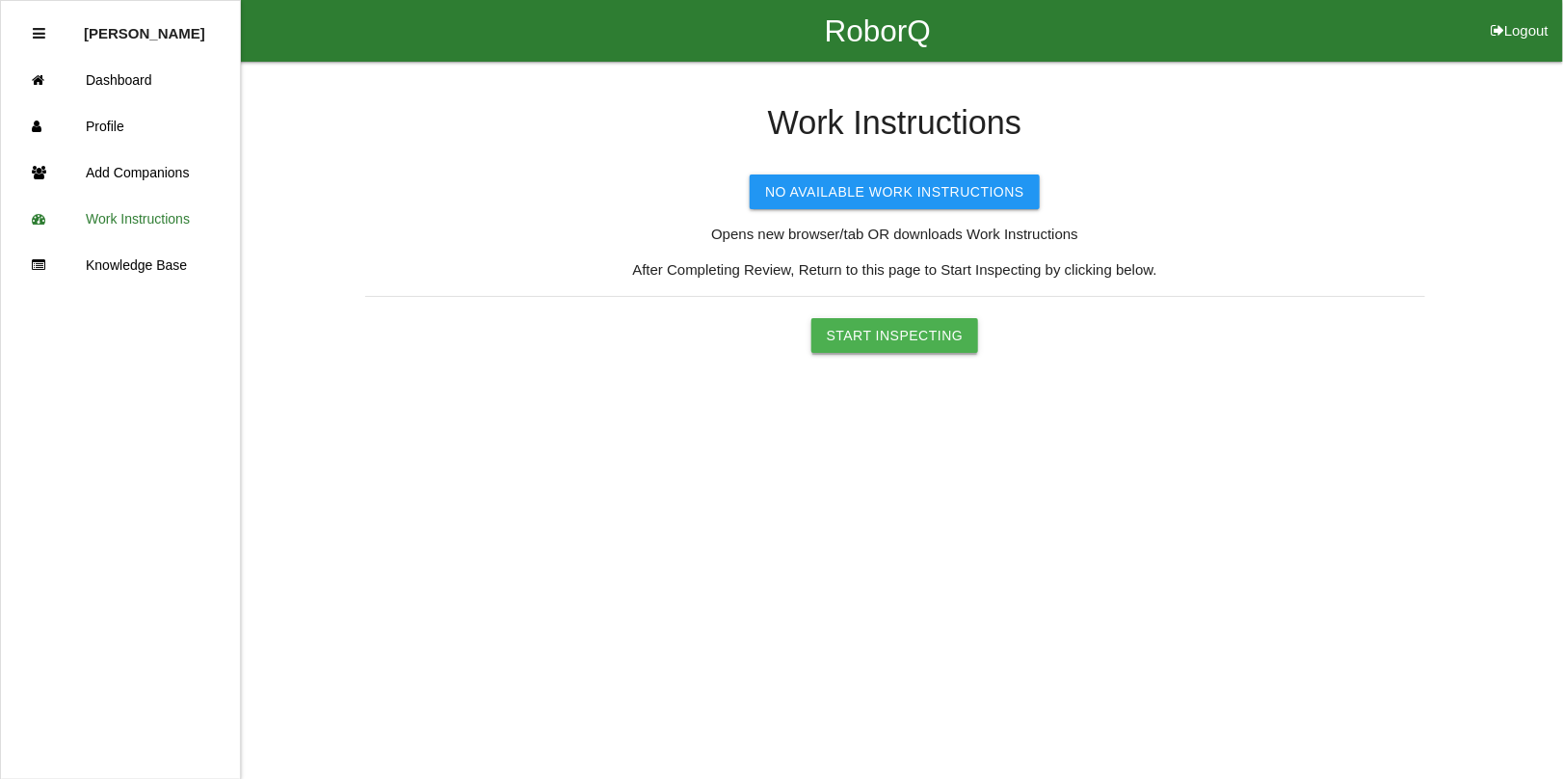
click at [873, 334] on button "Start Inspecting" at bounding box center [896, 335] width 168 height 35
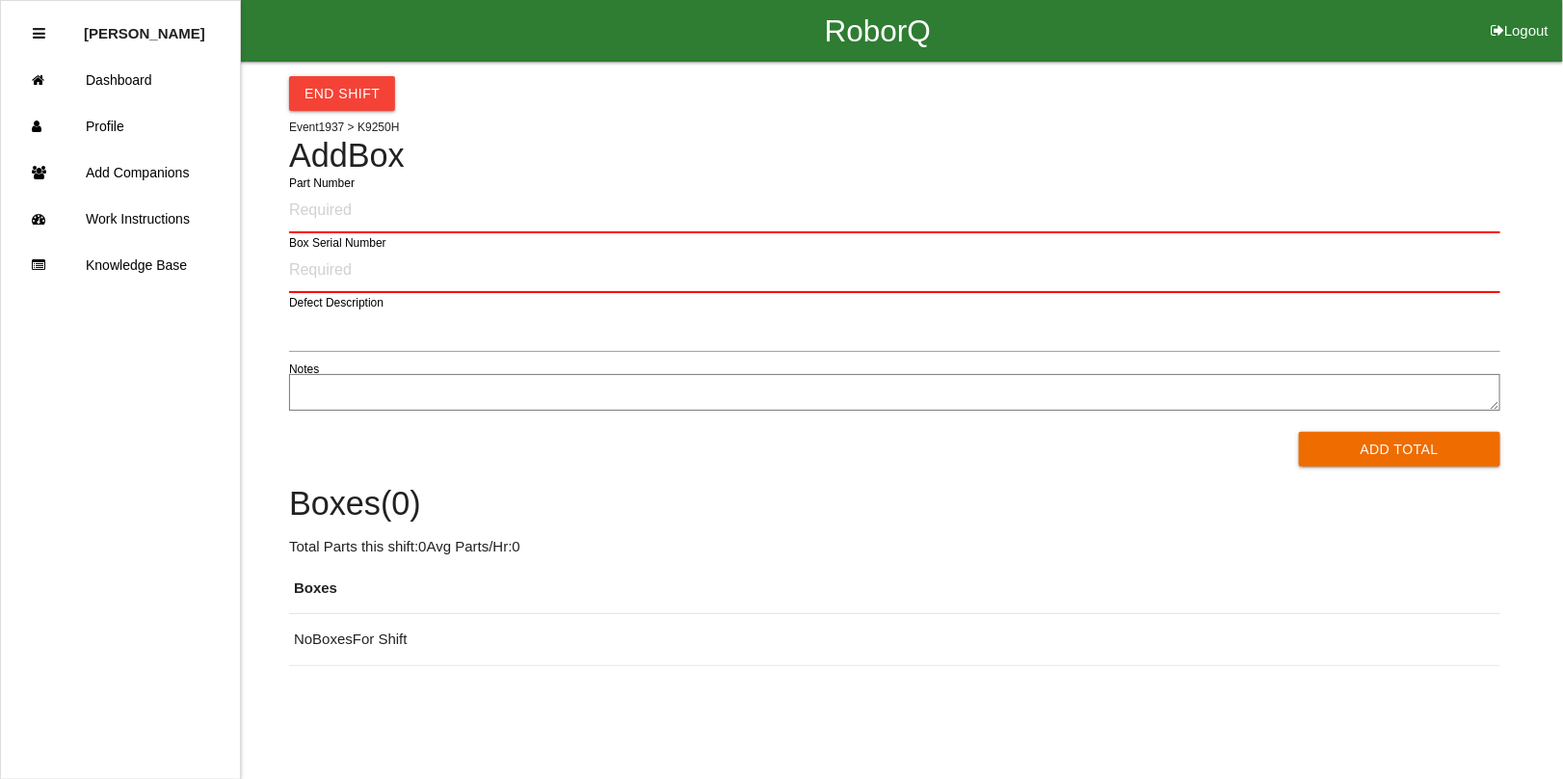
click at [372, 215] on input "Part Number" at bounding box center [895, 210] width 1212 height 45
type input "K9250H"
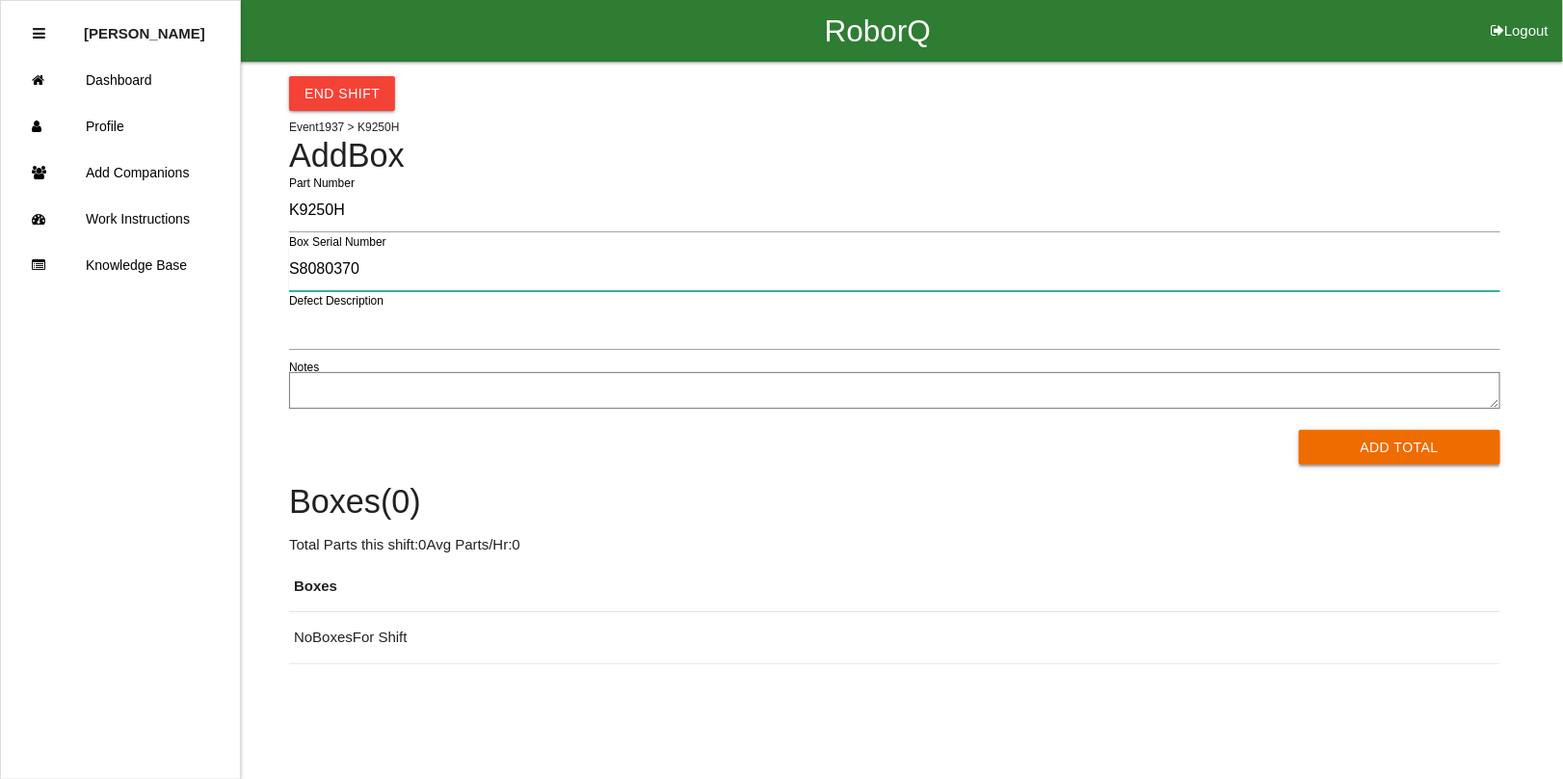
type input "S8080370"
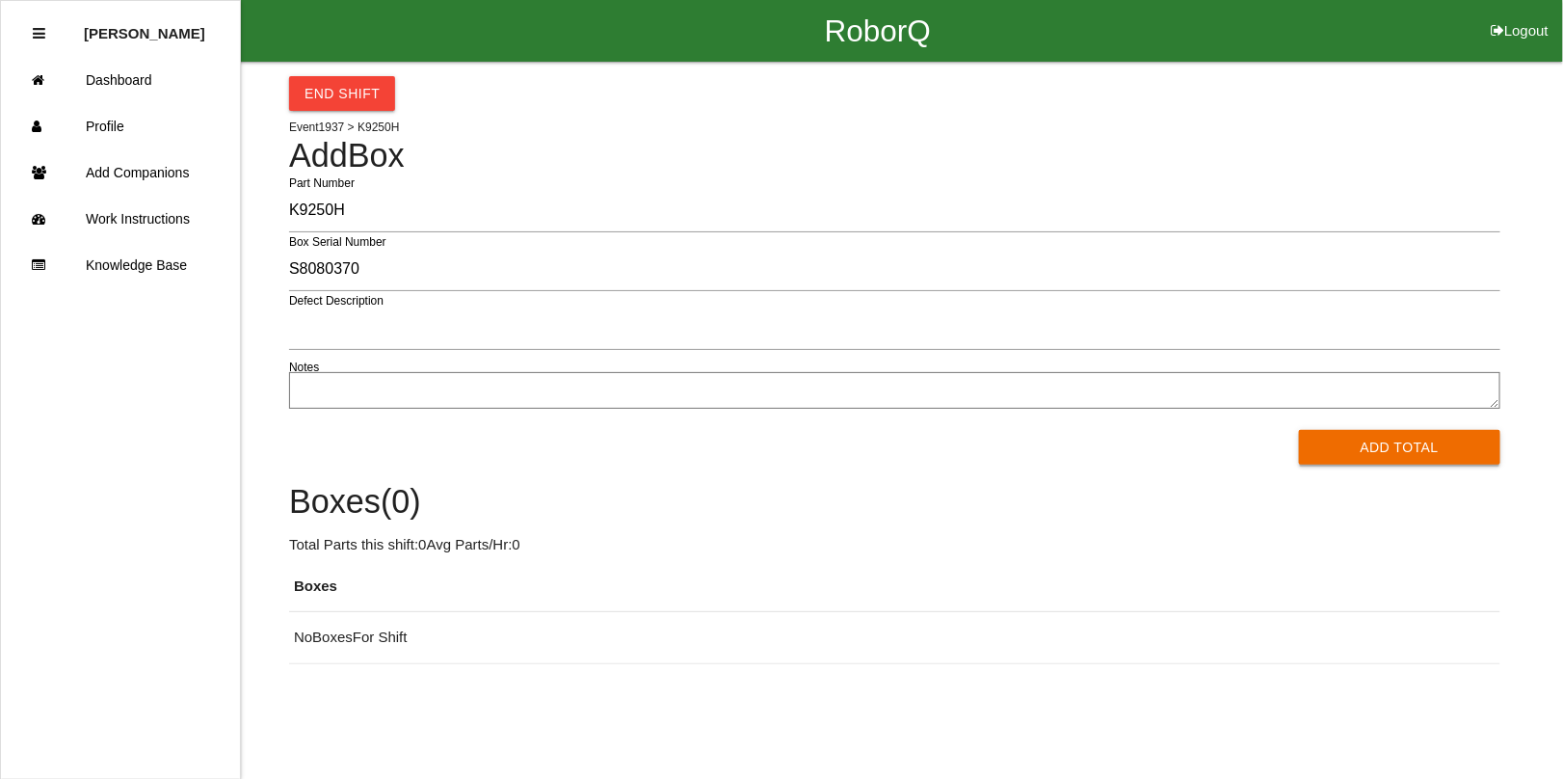
click at [1409, 443] on button "Add Total" at bounding box center [1400, 447] width 202 height 35
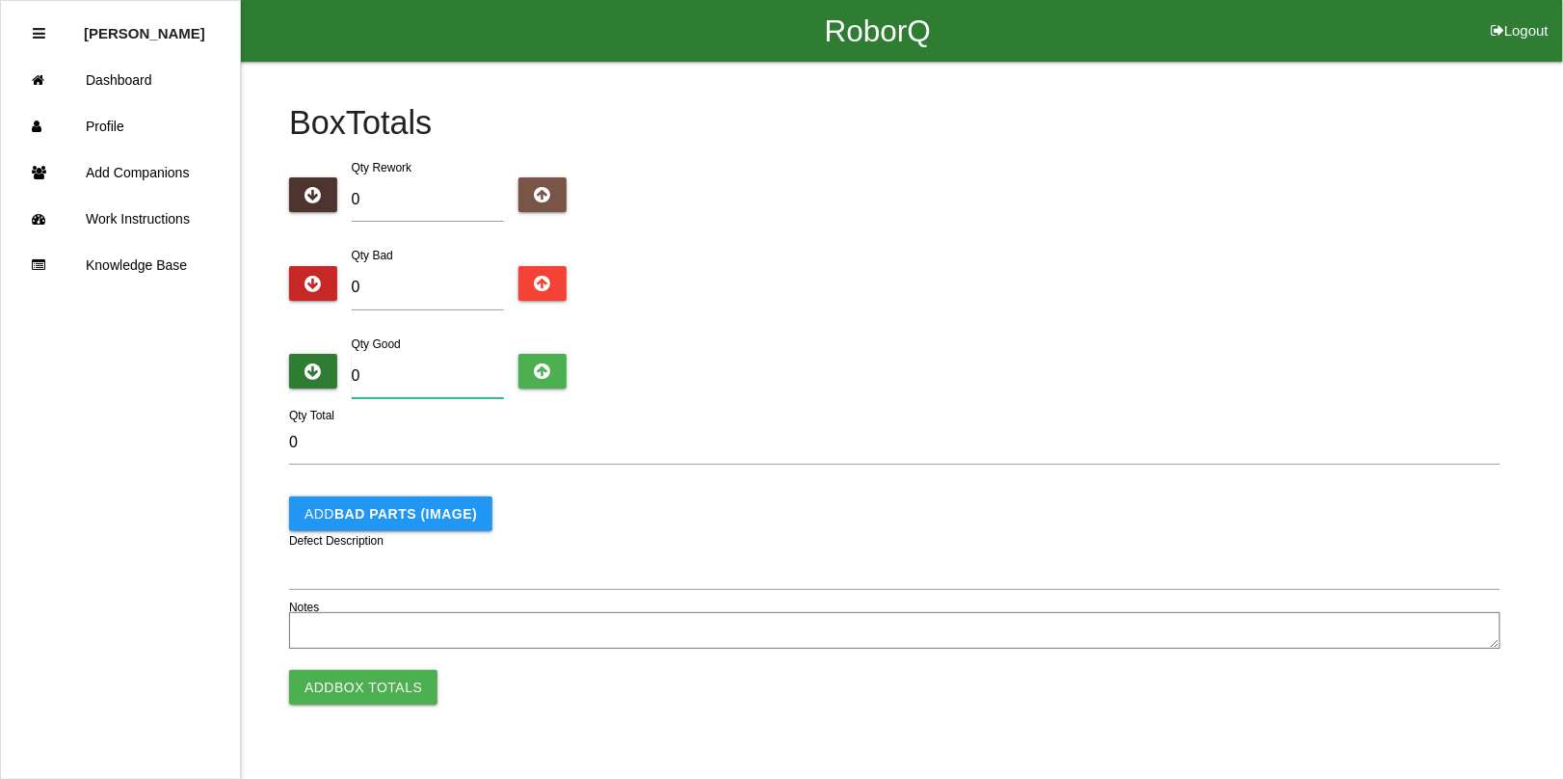
drag, startPoint x: 387, startPoint y: 363, endPoint x: 335, endPoint y: 374, distance: 52.2
click at [337, 374] on div "Qty Good 0" at bounding box center [428, 370] width 182 height 74
type input "8"
type input "81"
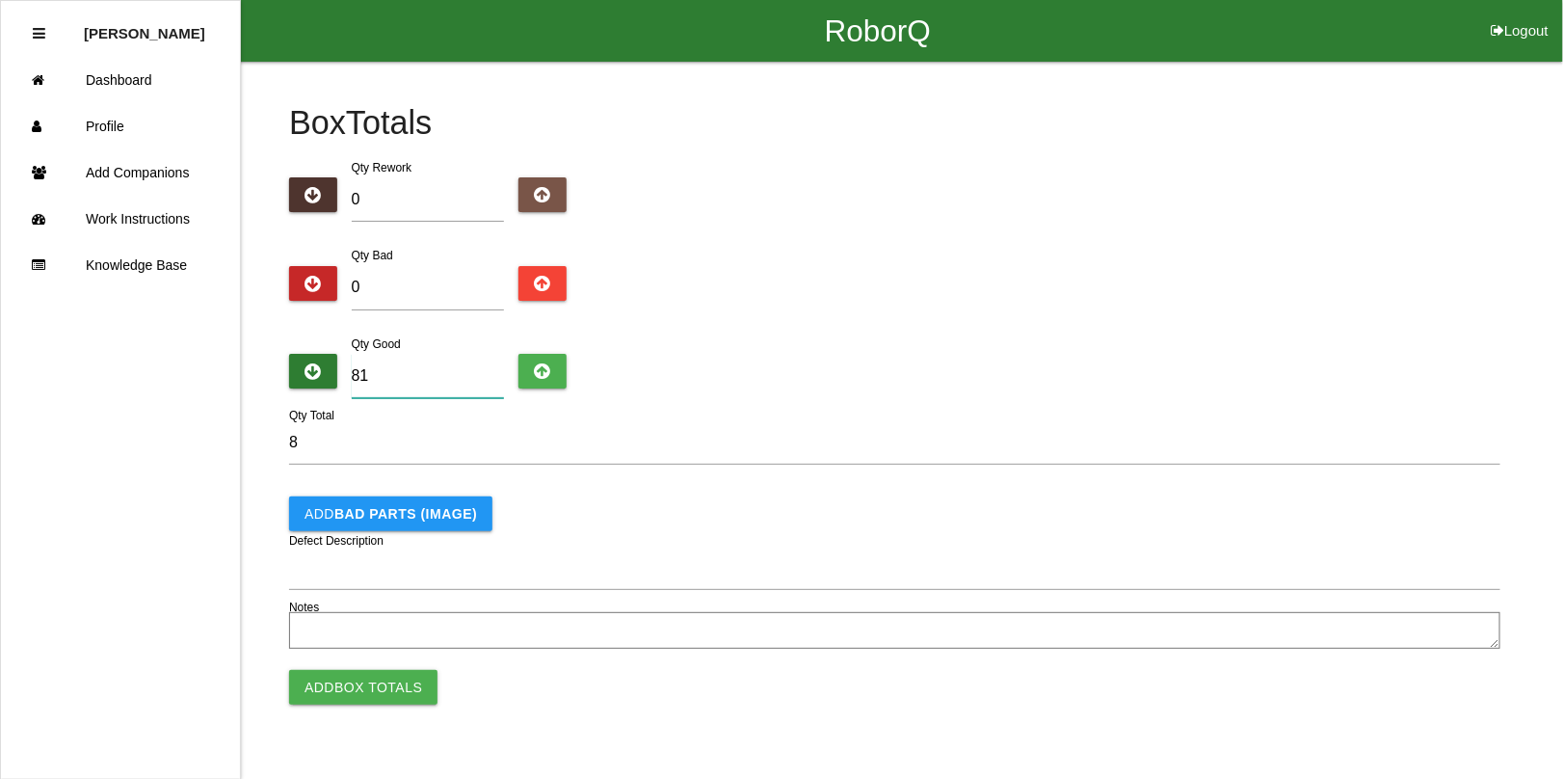
type input "81"
type input "811"
type input "8116"
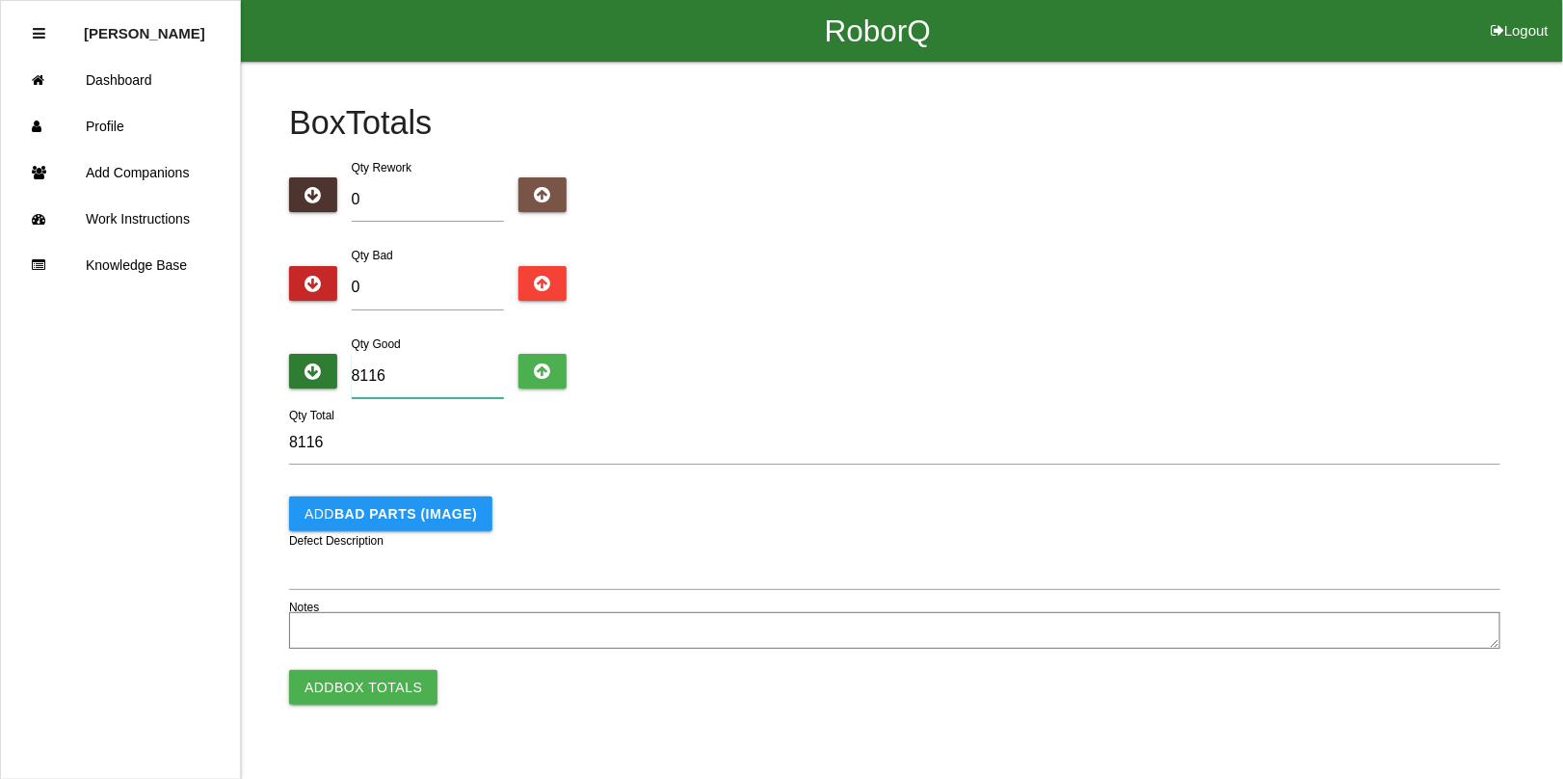
type input "81165"
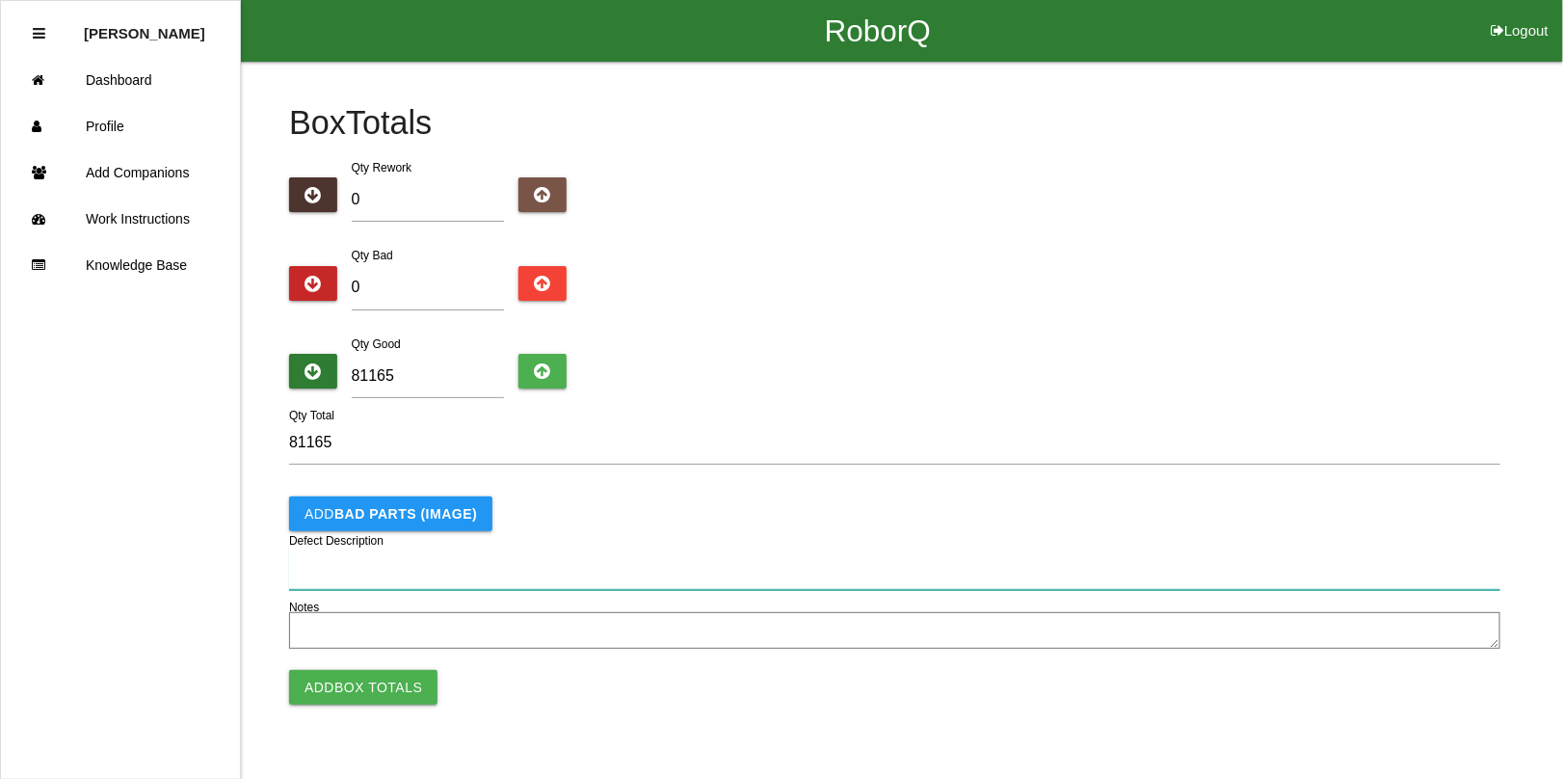
click at [347, 565] on input "Defect Description" at bounding box center [895, 568] width 1212 height 44
type input "No parts stuck together, but various mixed parts pulled out"
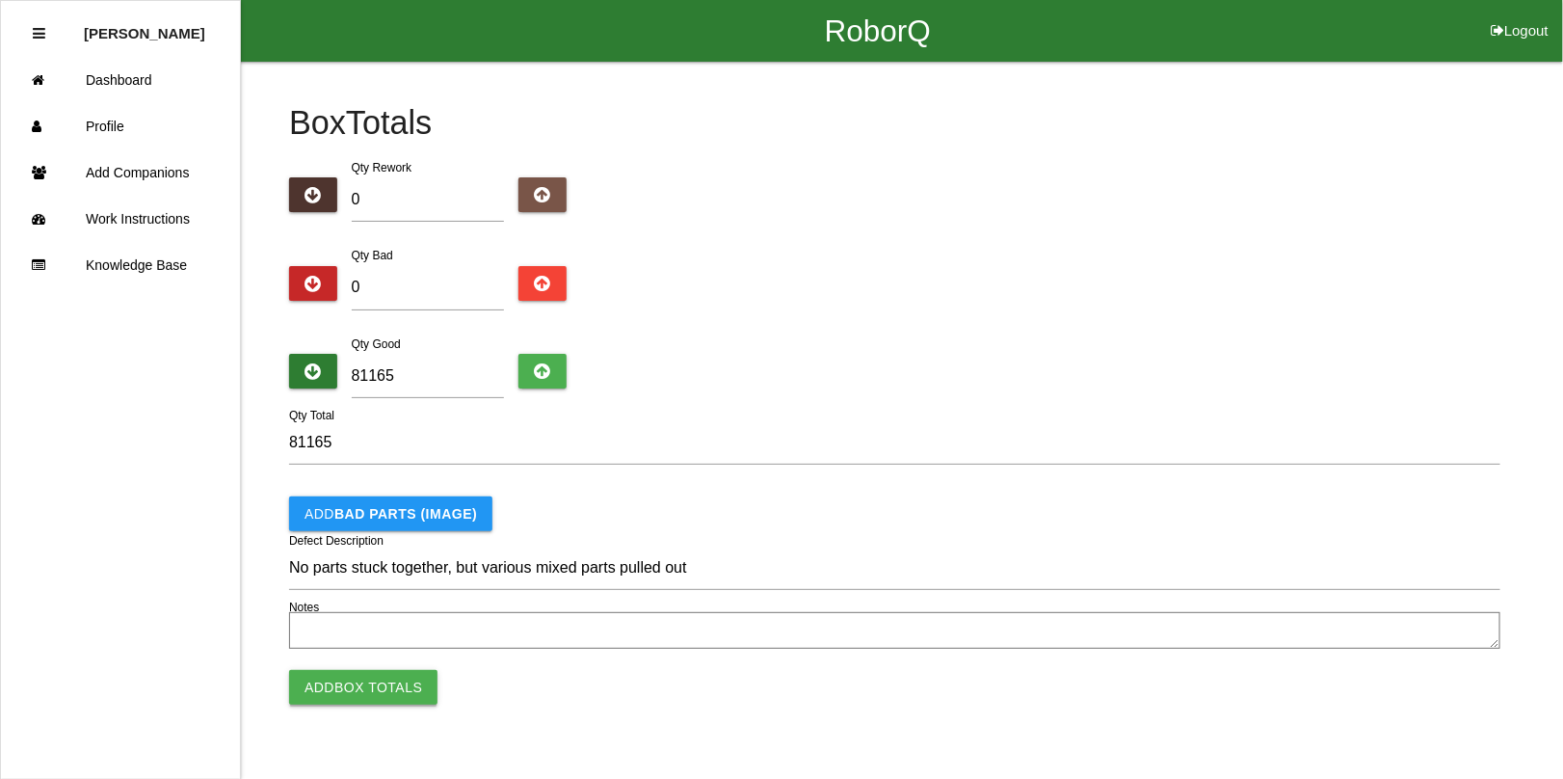
click at [343, 702] on button "Add Box Totals" at bounding box center [363, 687] width 148 height 35
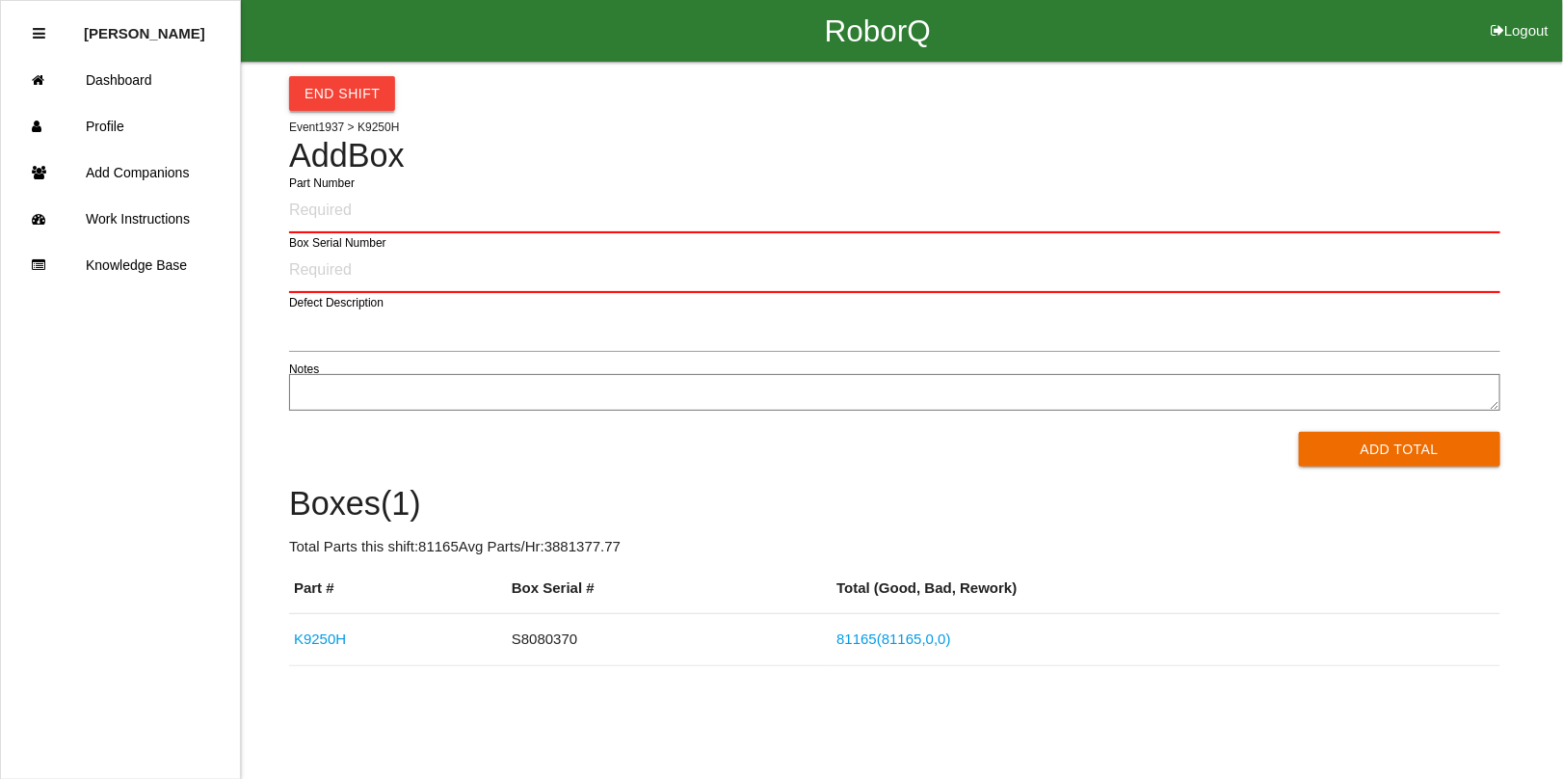
click at [363, 89] on button "End Shift" at bounding box center [342, 93] width 106 height 35
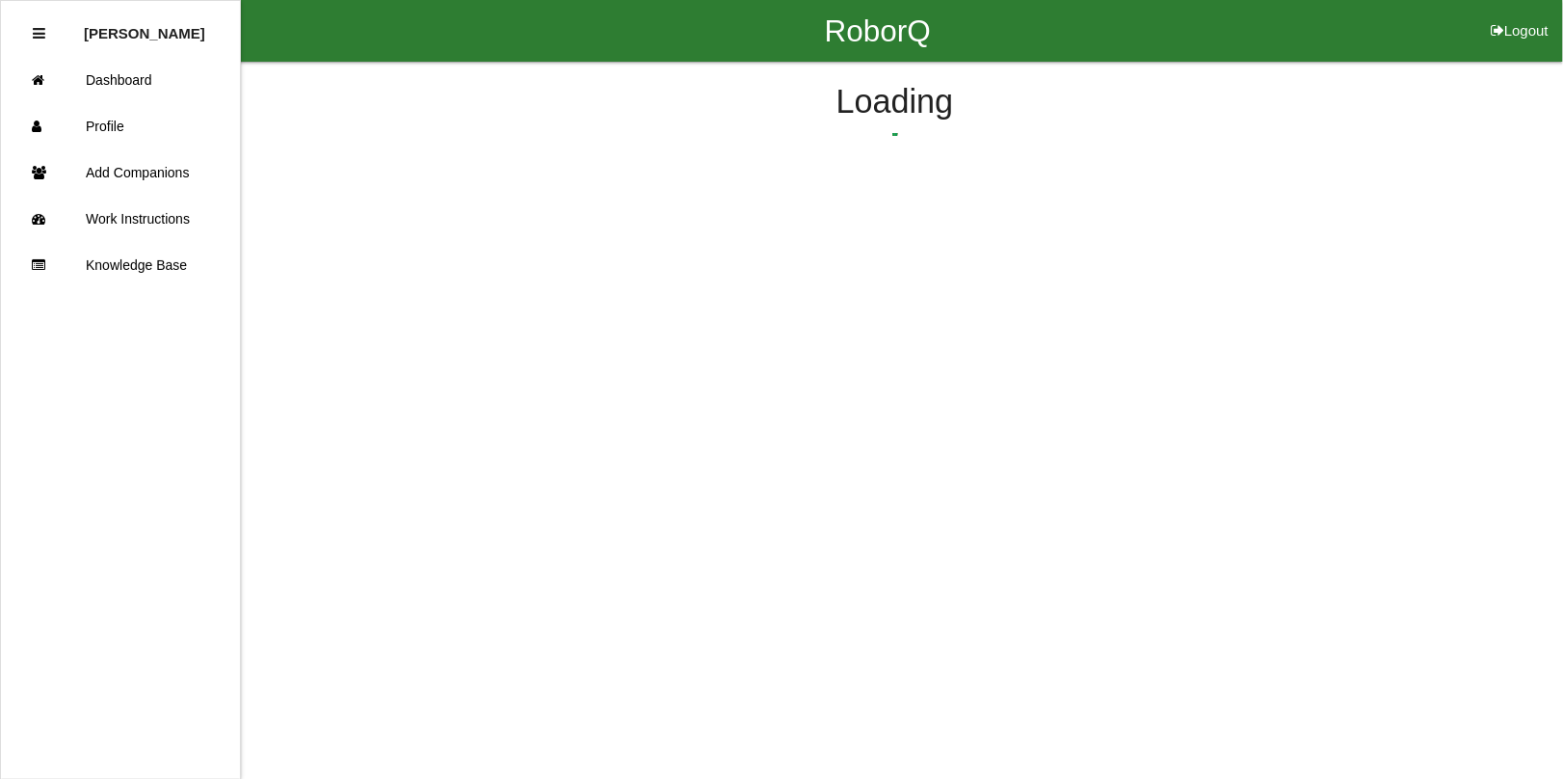
select select "12"
select select "2"
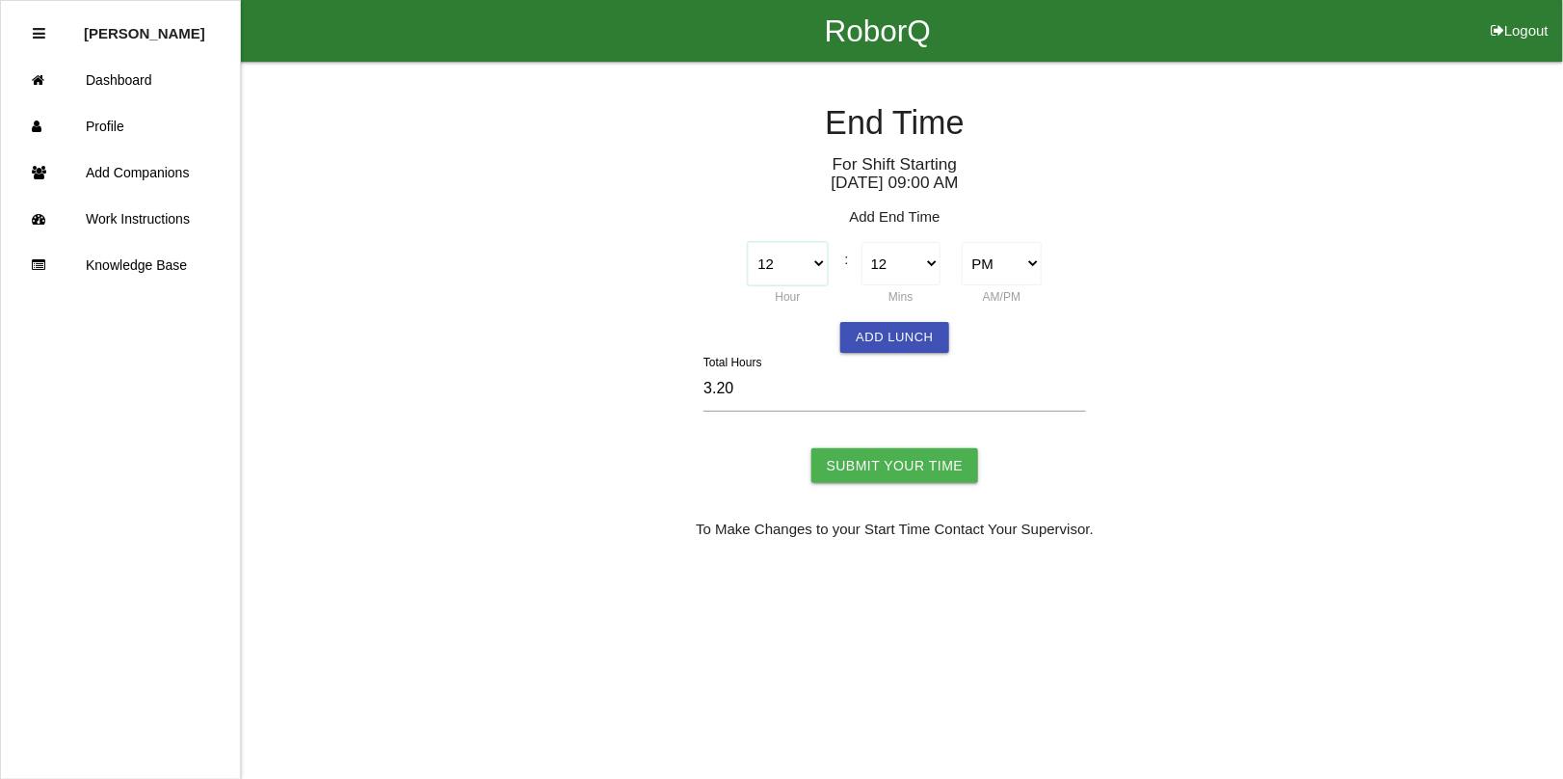
click at [820, 257] on select "1 2 3 4 5 6 7 8 9 10 11 12" at bounding box center [787, 263] width 79 height 43
select select "11"
click at [748, 242] on select "1 2 3 4 5 6 7 8 9 10 11 12" at bounding box center [787, 263] width 79 height 43
type input "14.20"
click at [922, 261] on select "00 01 02 03 04 05 06 07 08 09 10 11 12 13 14 15 16 17 18 19 20 21 22 23 24 25 2…" at bounding box center [901, 263] width 79 height 43
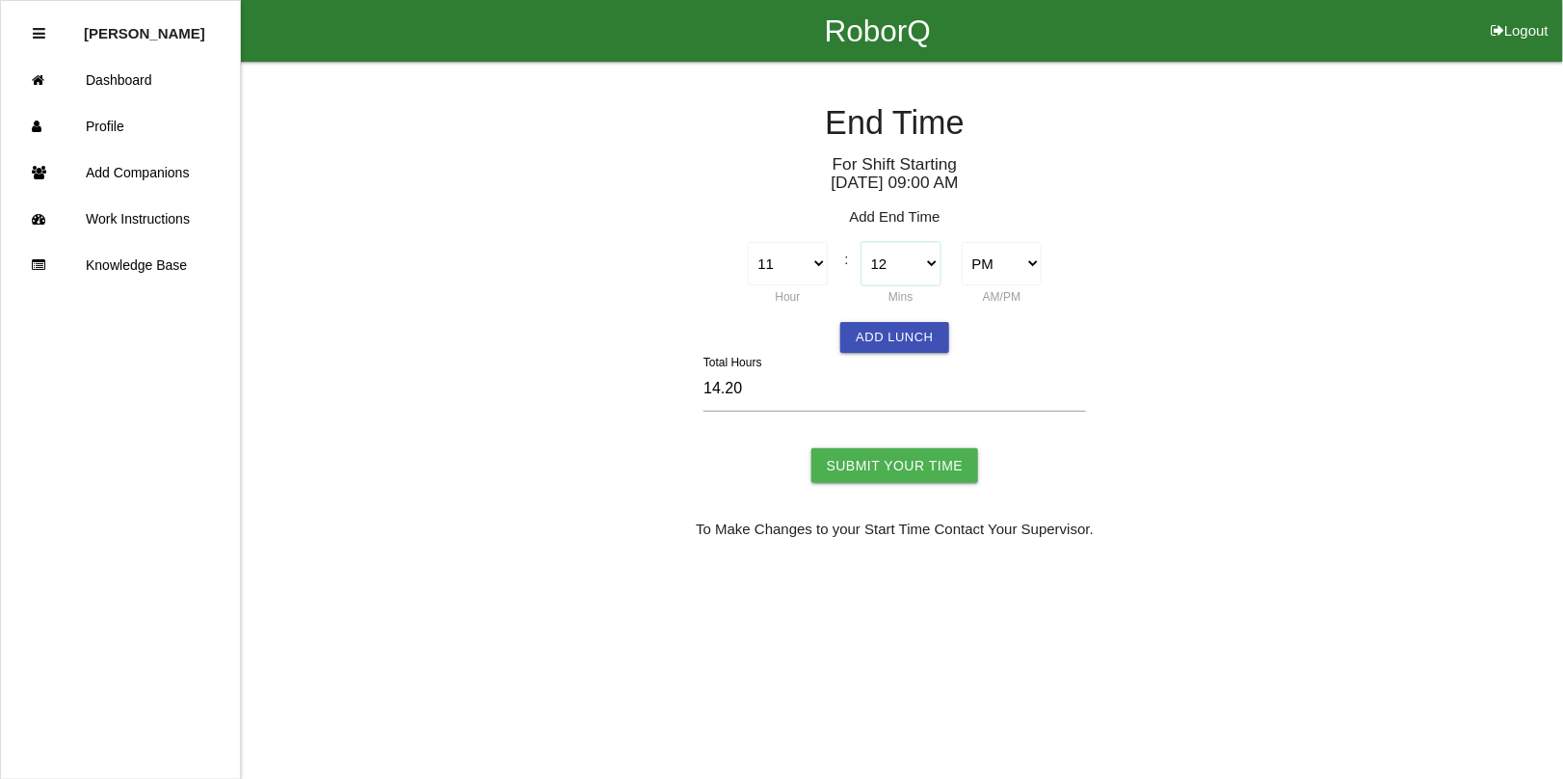
select select "30"
click at [862, 242] on select "00 01 02 03 04 05 06 07 08 09 10 11 12 13 14 15 16 17 18 19 20 21 22 23 24 25 2…" at bounding box center [901, 263] width 79 height 43
type input "14.50"
click at [1017, 260] on select "AM PM" at bounding box center [1001, 263] width 79 height 43
select select "1"
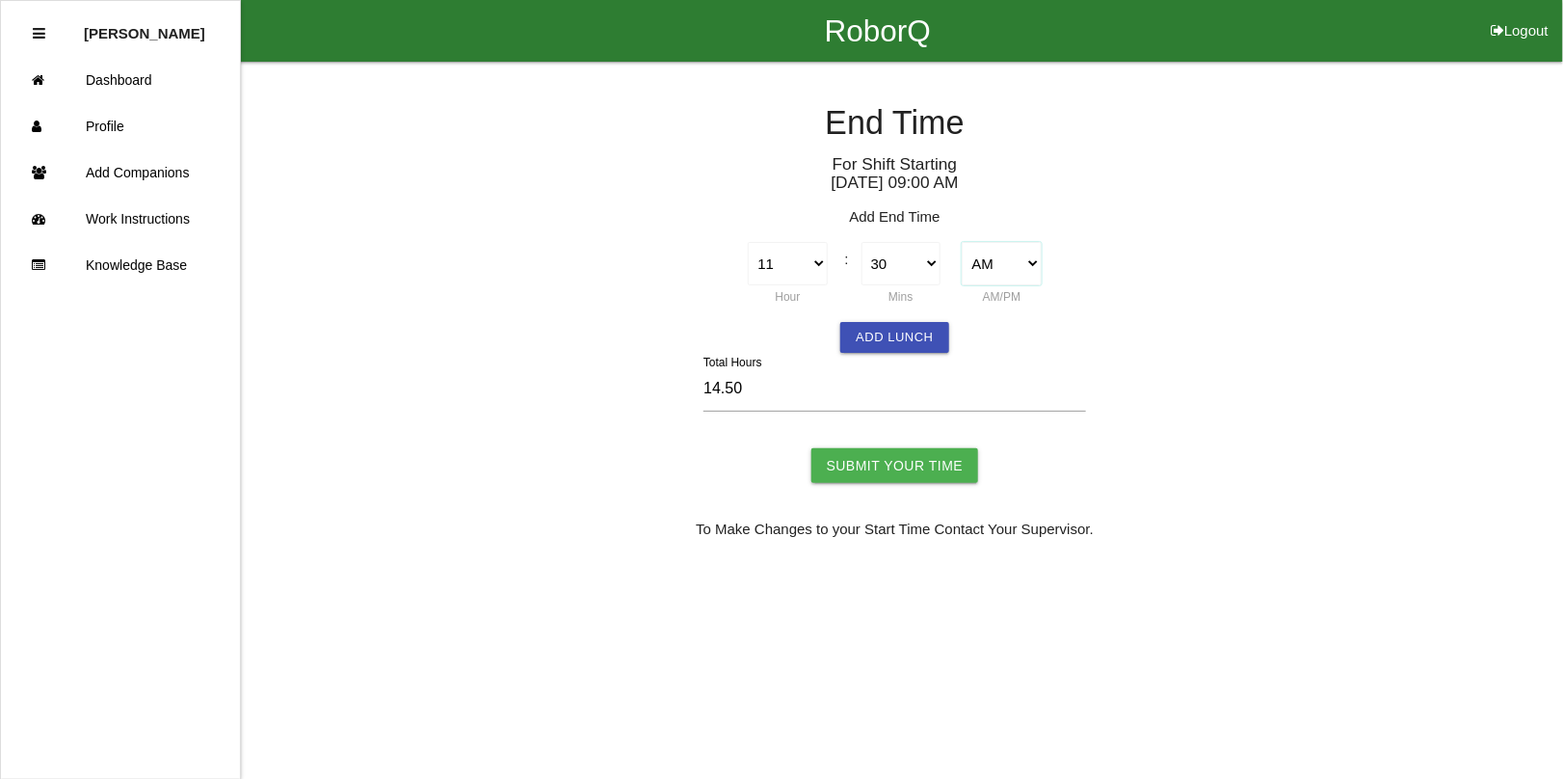
click at [962, 242] on select "AM PM" at bounding box center [1001, 263] width 79 height 43
type input "2.50"
click at [894, 465] on input "Submit Your Time" at bounding box center [896, 465] width 168 height 35
type input "Processing..."
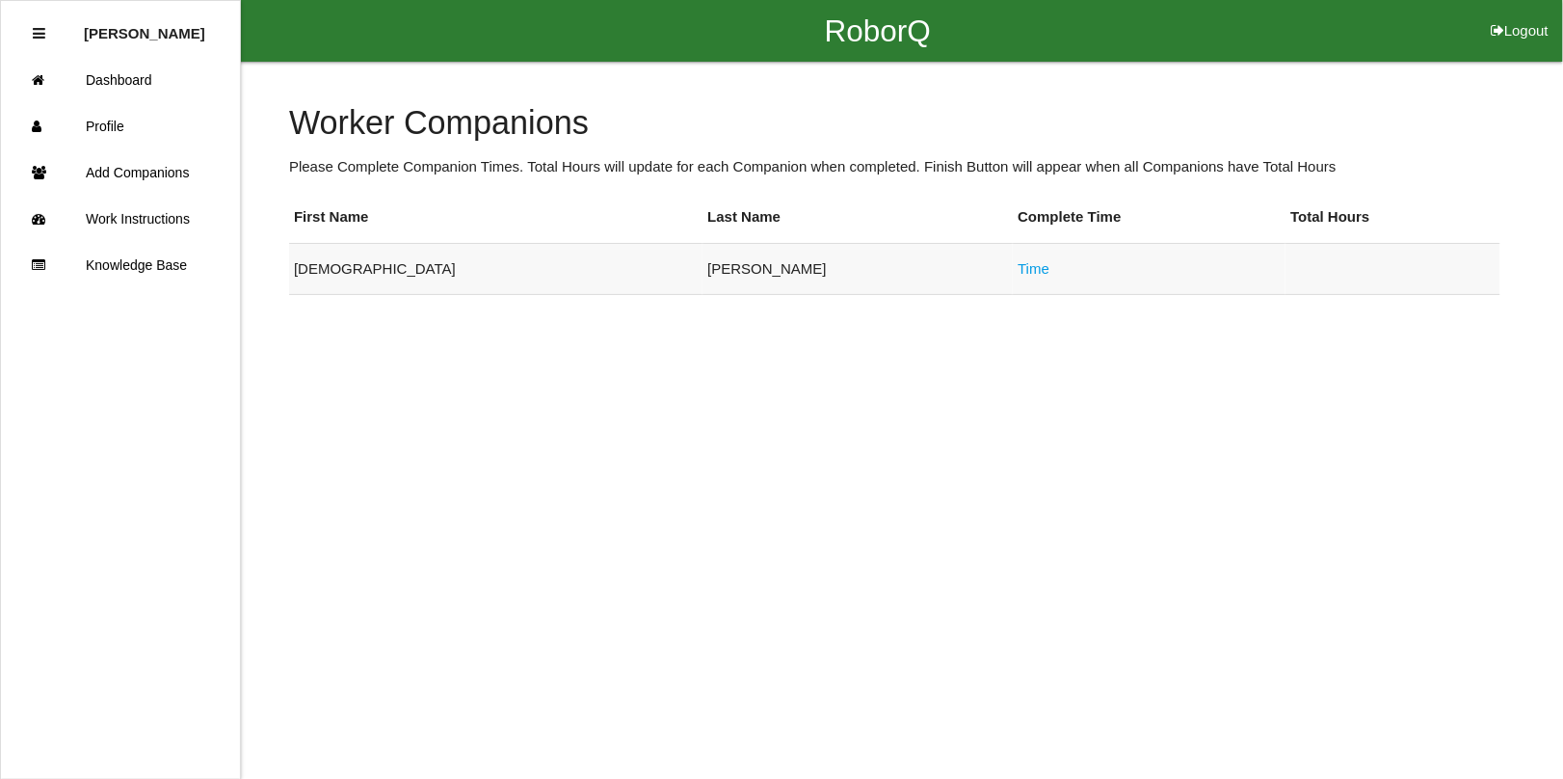
click at [1018, 262] on link "Time" at bounding box center [1034, 268] width 32 height 16
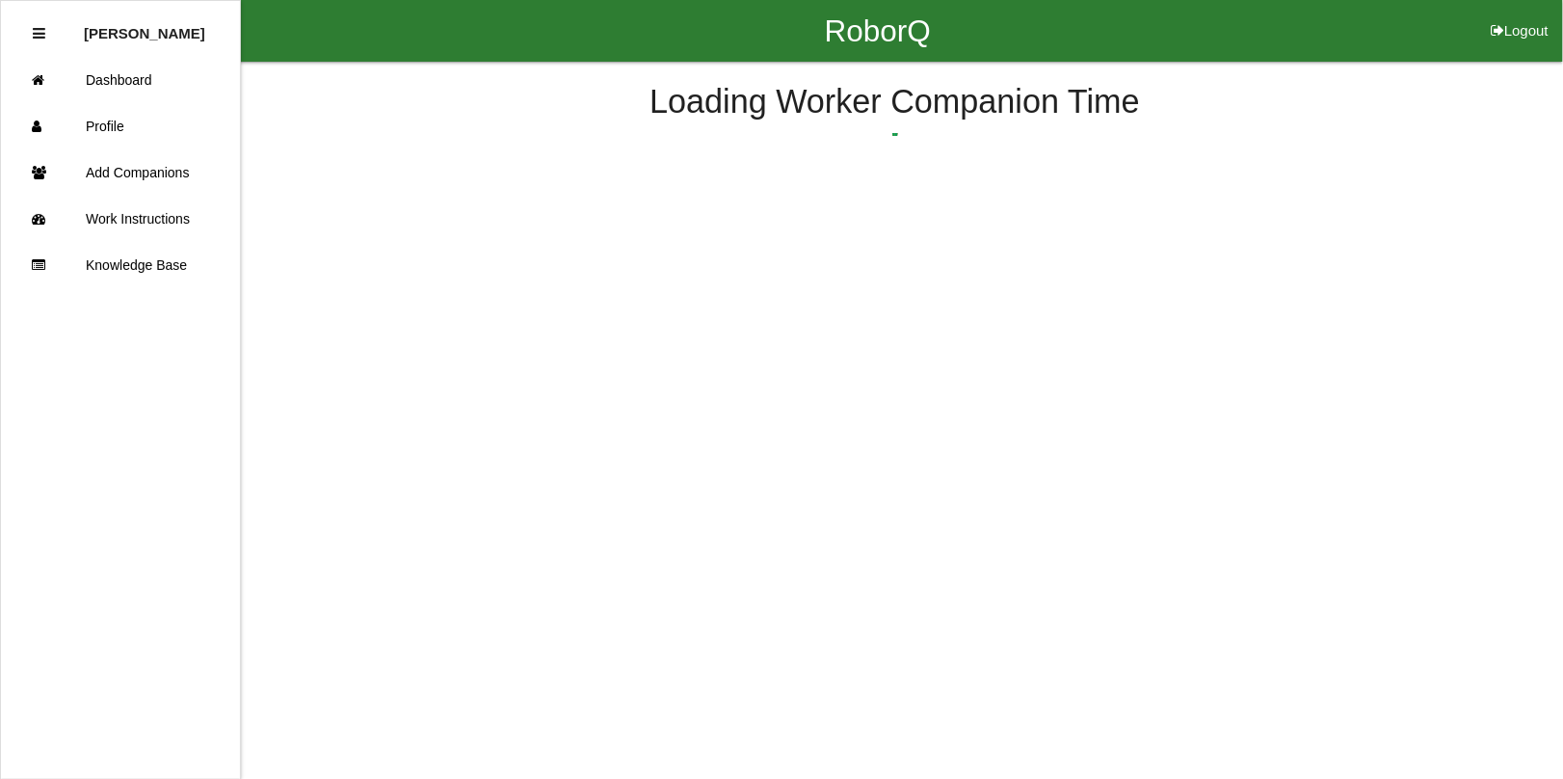
select select "12"
select select "2"
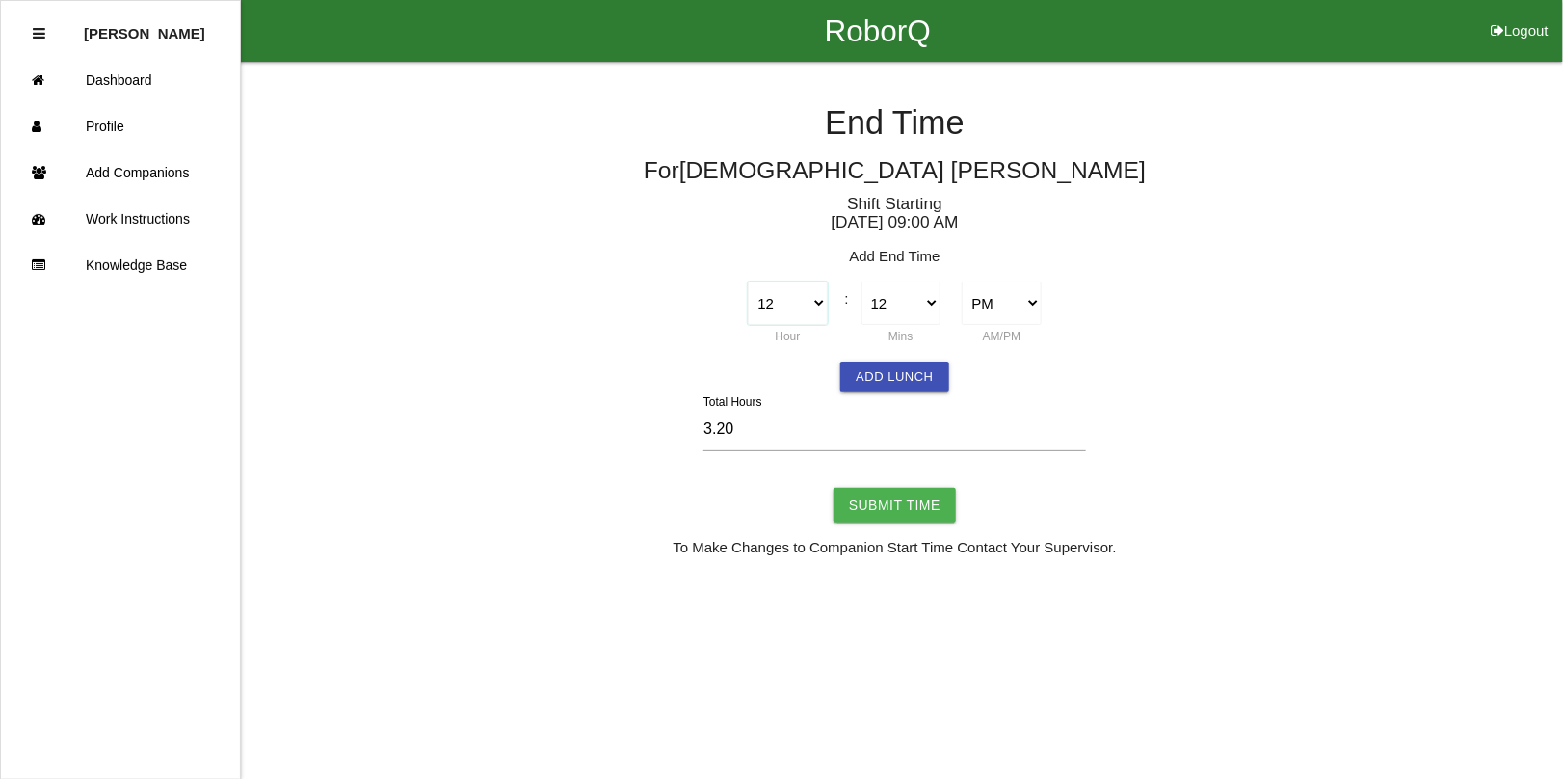
click at [803, 304] on select "1 2 3 4 5 6 7 8 9 10 11 12" at bounding box center [787, 302] width 79 height 43
select select "11"
click at [748, 281] on select "1 2 3 4 5 6 7 8 9 10 11 12" at bounding box center [787, 302] width 79 height 43
type input "14.20"
click at [926, 301] on select "00 01 02 03 04 05 06 07 08 09 10 11 12 13 14 15 16 17 18 19 20 21 22 23 24 25 2…" at bounding box center [901, 302] width 79 height 43
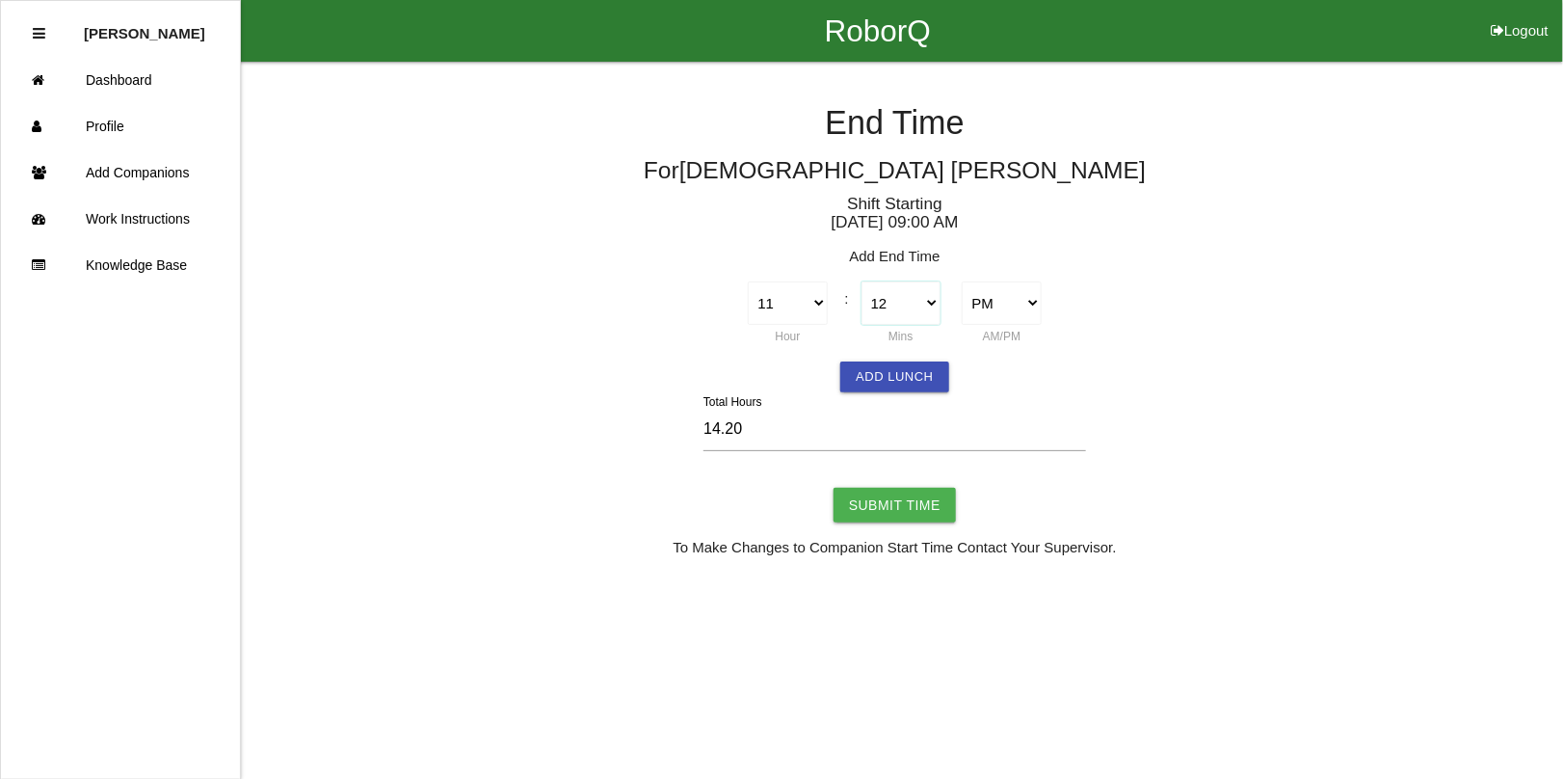
click at [911, 300] on select "00 01 02 03 04 05 06 07 08 09 10 11 12 13 14 15 16 17 18 19 20 21 22 23 24 25 2…" at bounding box center [901, 302] width 79 height 43
select select "30"
click at [862, 281] on select "00 01 02 03 04 05 06 07 08 09 10 11 12 13 14 15 16 17 18 19 20 21 22 23 24 25 2…" at bounding box center [901, 302] width 79 height 43
type input "14.50"
click at [1001, 308] on select "AM PM" at bounding box center [1001, 302] width 79 height 43
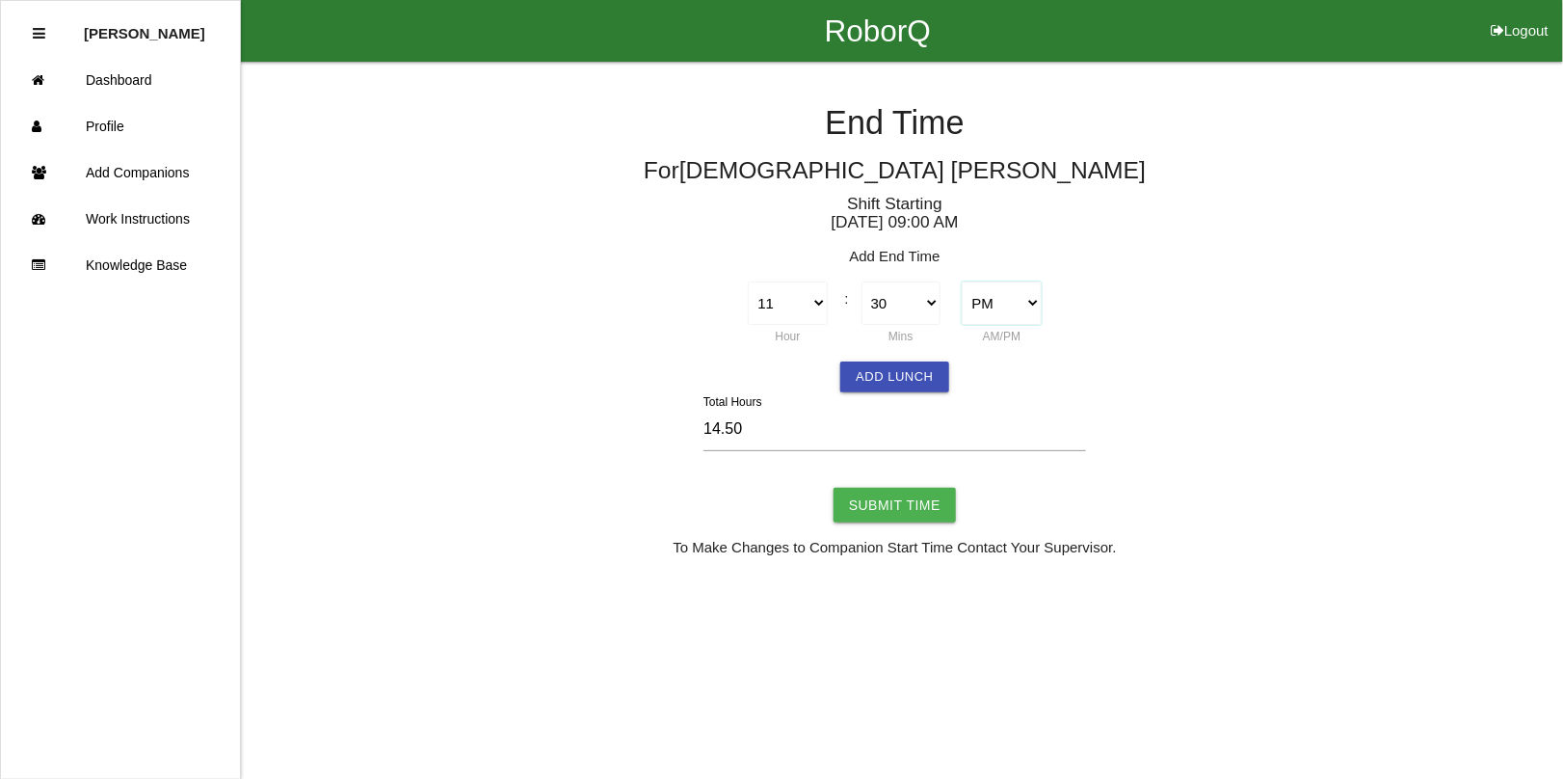
select select "1"
click at [962, 281] on select "AM PM" at bounding box center [1001, 302] width 79 height 43
type input "2.50"
click at [914, 494] on input "Submit Time" at bounding box center [895, 505] width 122 height 35
type input "Processing..."
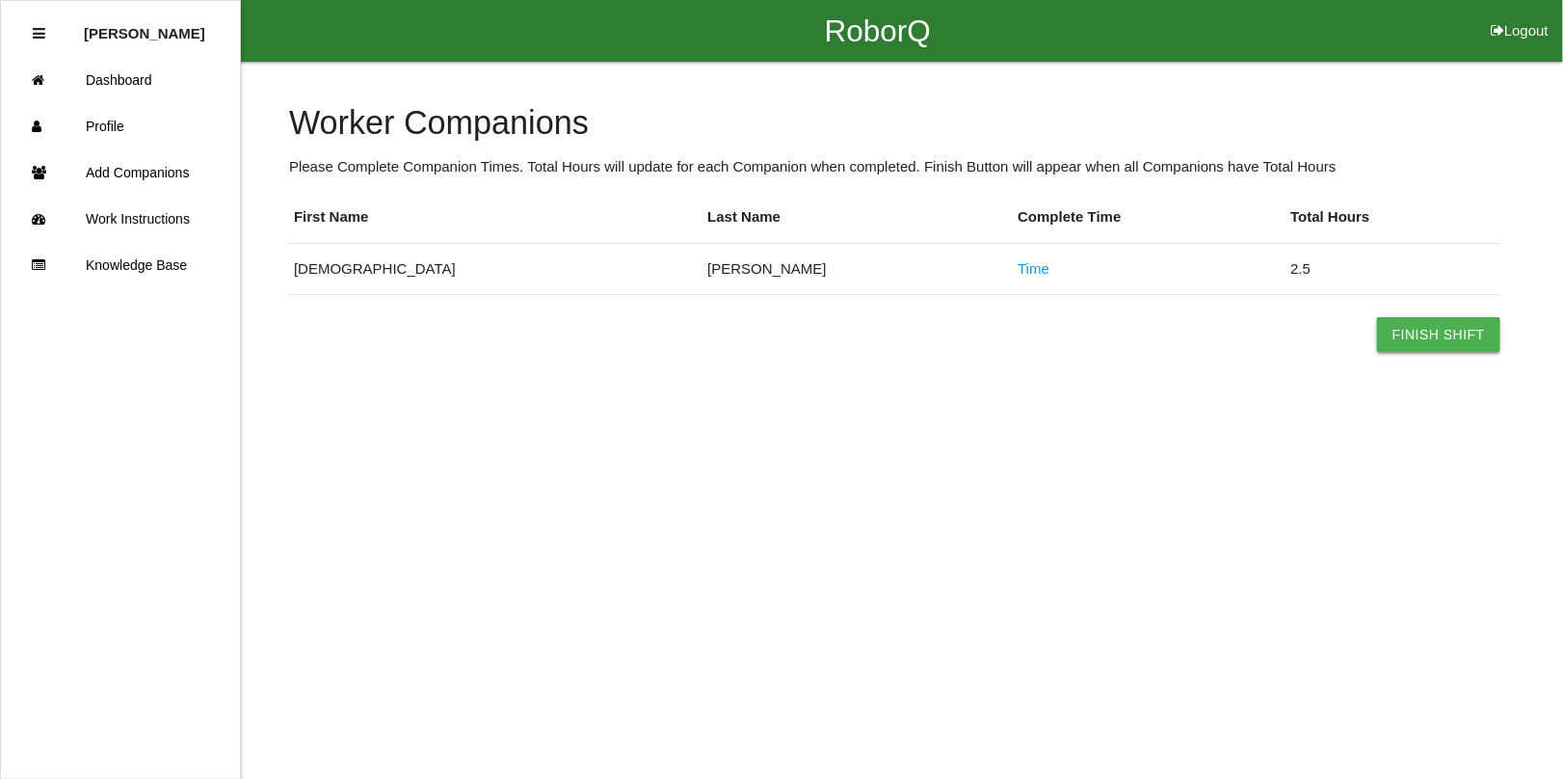
click at [1441, 339] on button "Finish Shift" at bounding box center [1438, 334] width 123 height 35
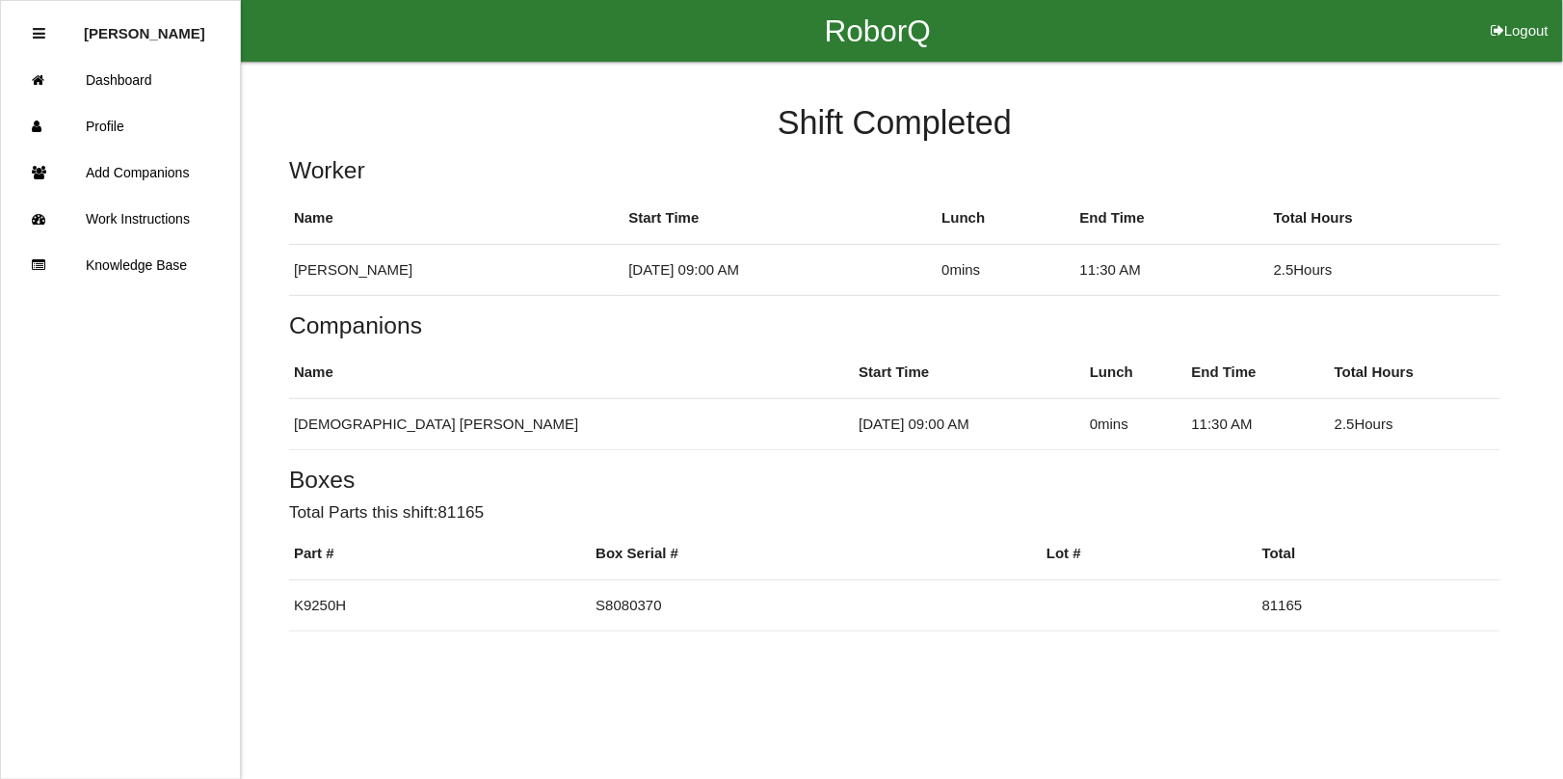
click at [1531, 14] on button "Logout" at bounding box center [1520, 7] width 87 height 14
select select "Worker"
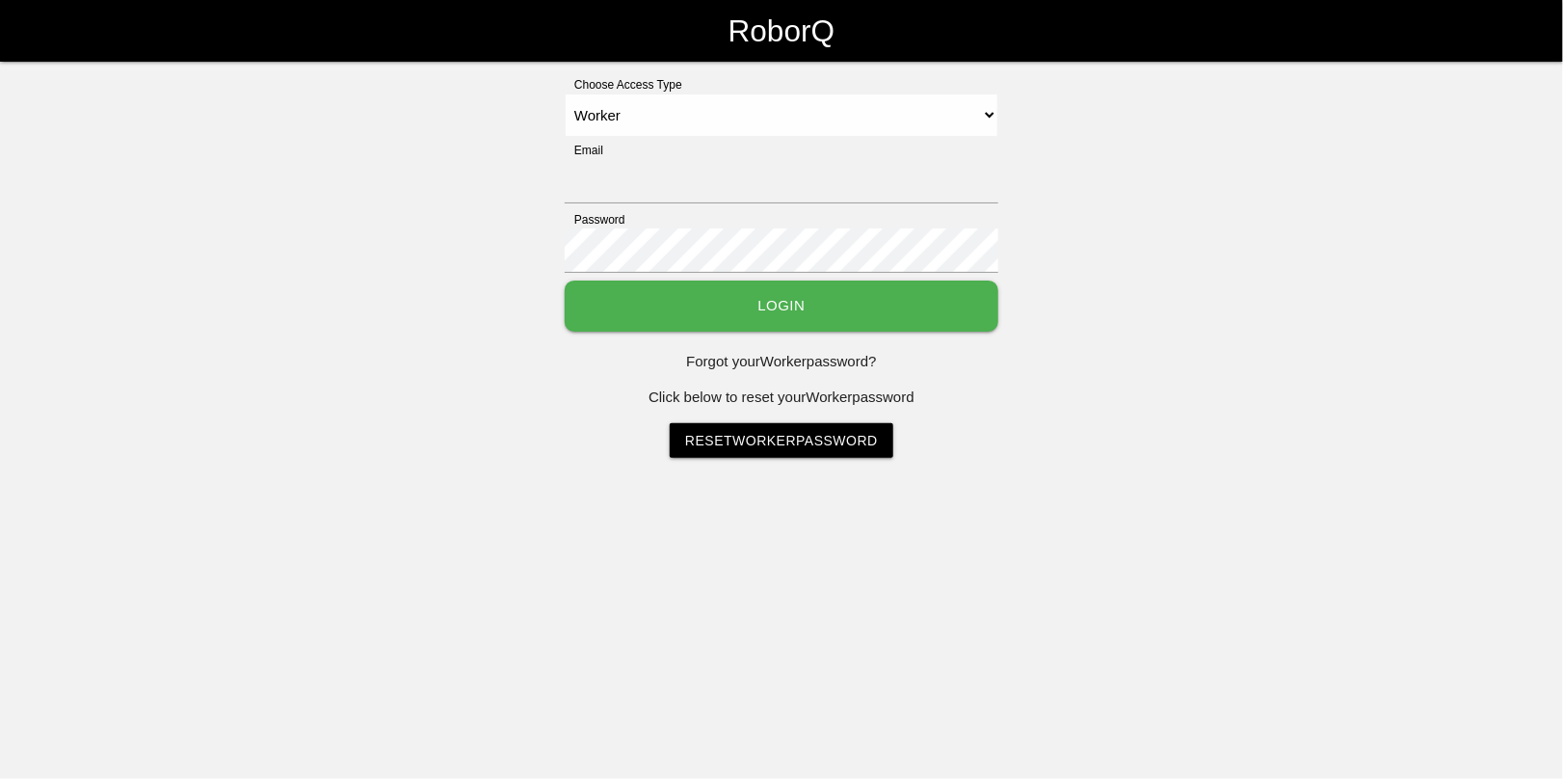
type input "[EMAIL_ADDRESS][DOMAIN_NAME]"
